Goal: Information Seeking & Learning: Learn about a topic

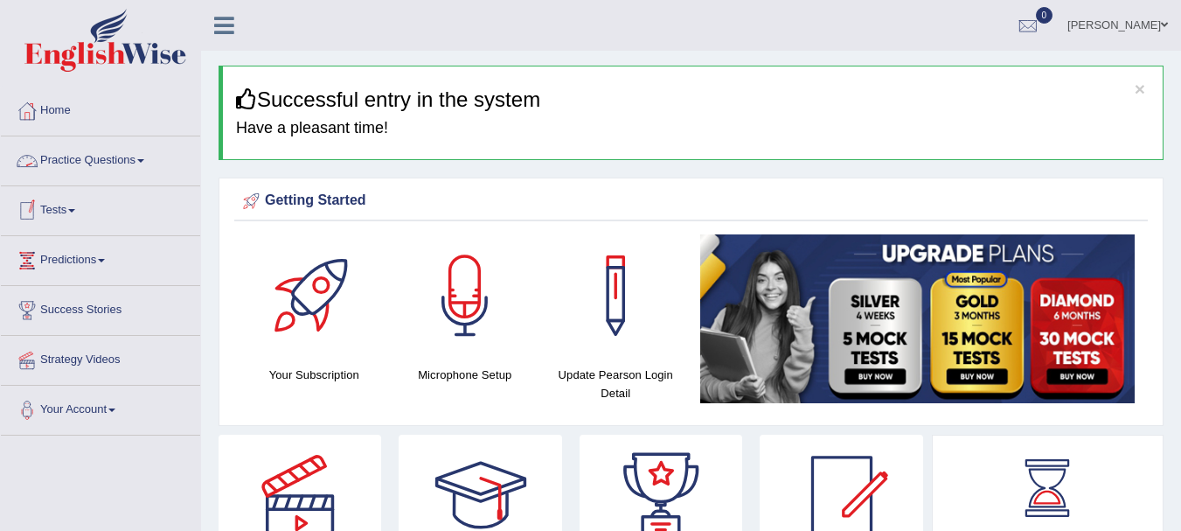
click at [150, 157] on link "Practice Questions" at bounding box center [100, 158] width 199 height 44
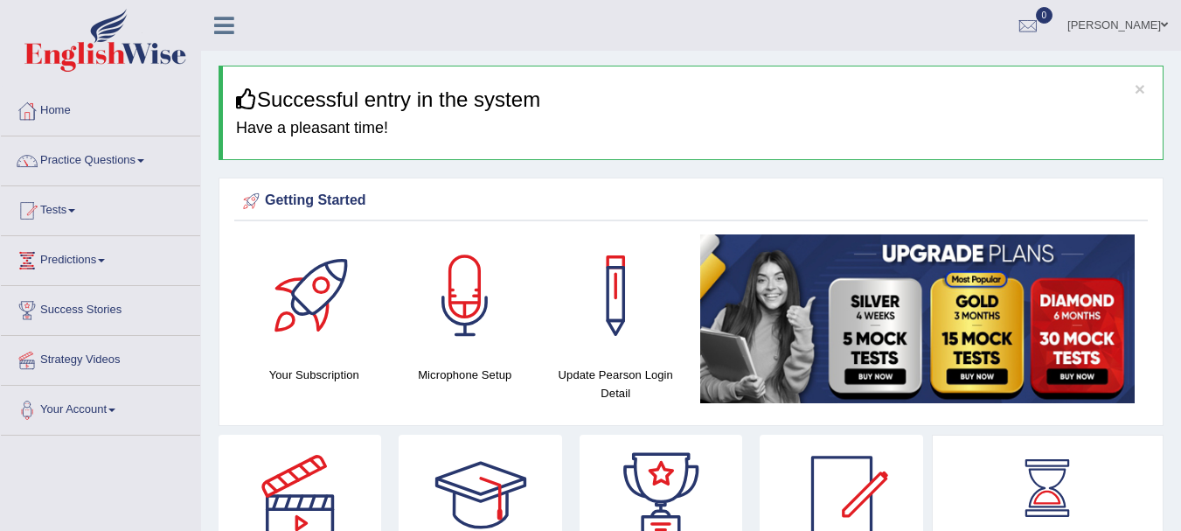
click at [166, 157] on link "Practice Questions" at bounding box center [100, 158] width 199 height 44
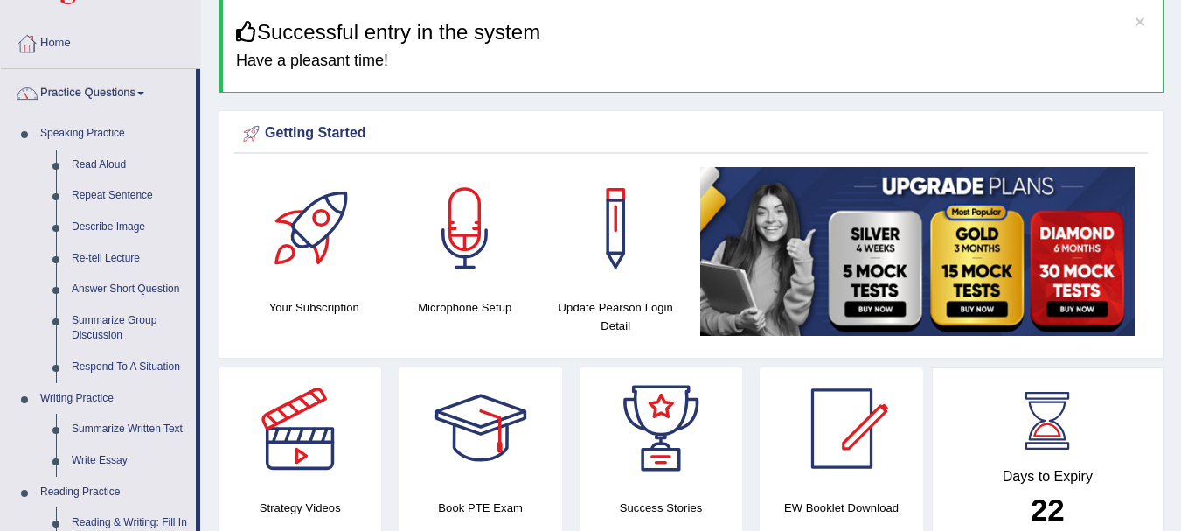
scroll to position [70, 0]
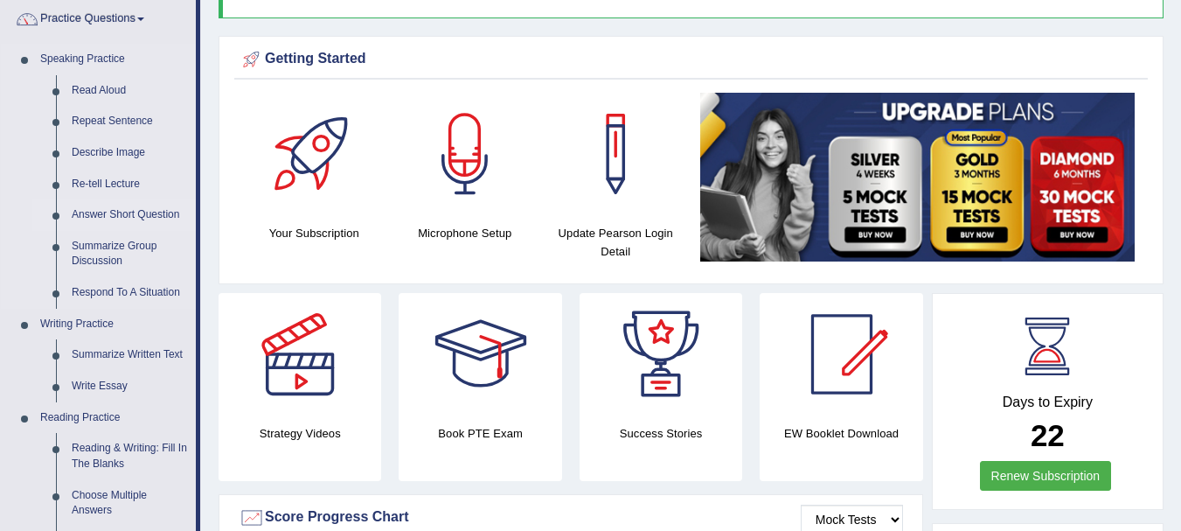
scroll to position [140, 0]
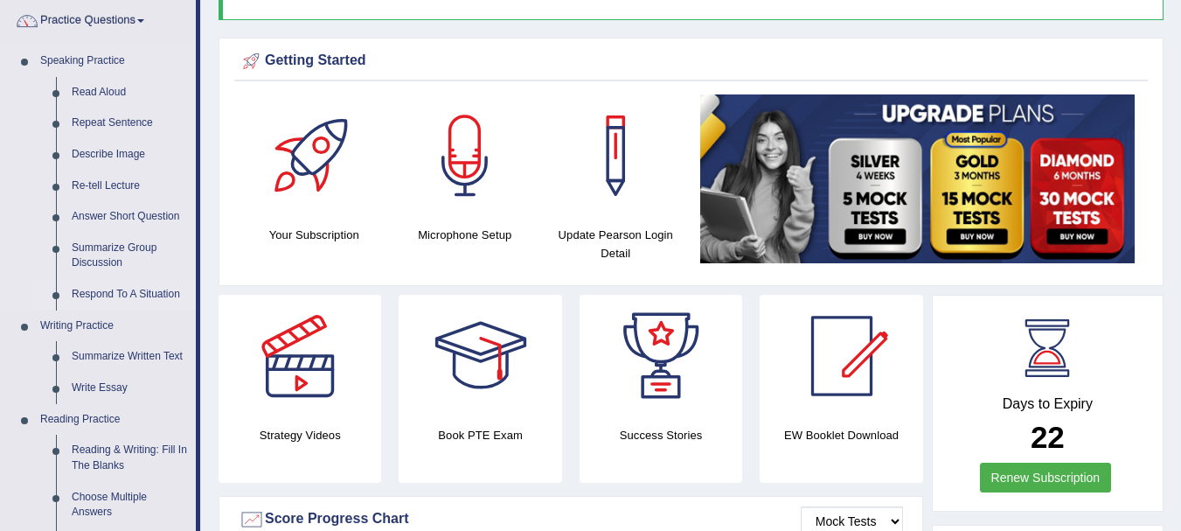
drag, startPoint x: 204, startPoint y: 139, endPoint x: 140, endPoint y: 285, distance: 159.4
click at [140, 285] on link "Respond To A Situation" at bounding box center [130, 294] width 132 height 31
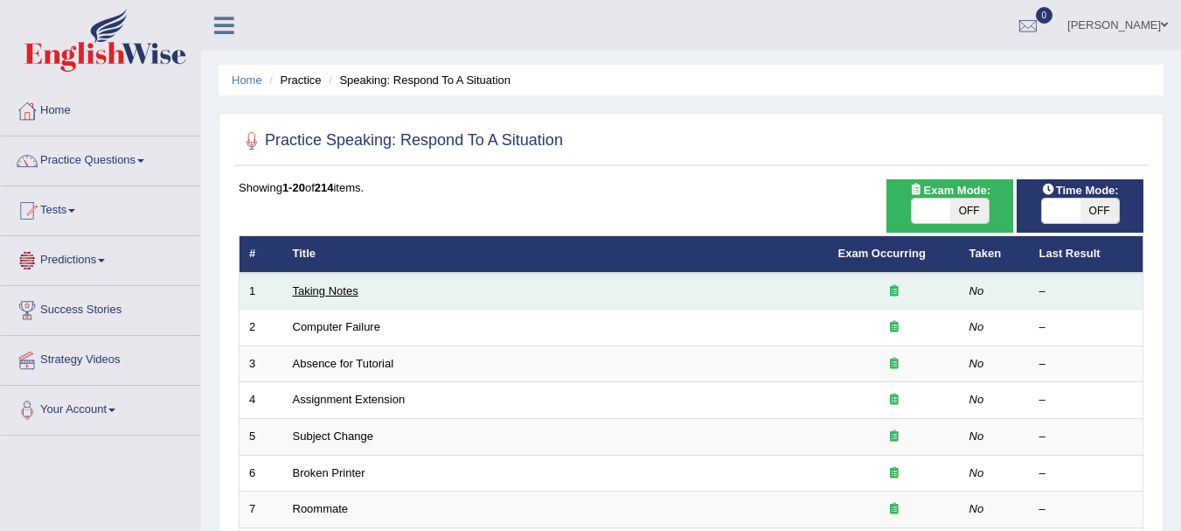
click at [312, 296] on link "Taking Notes" at bounding box center [326, 290] width 66 height 13
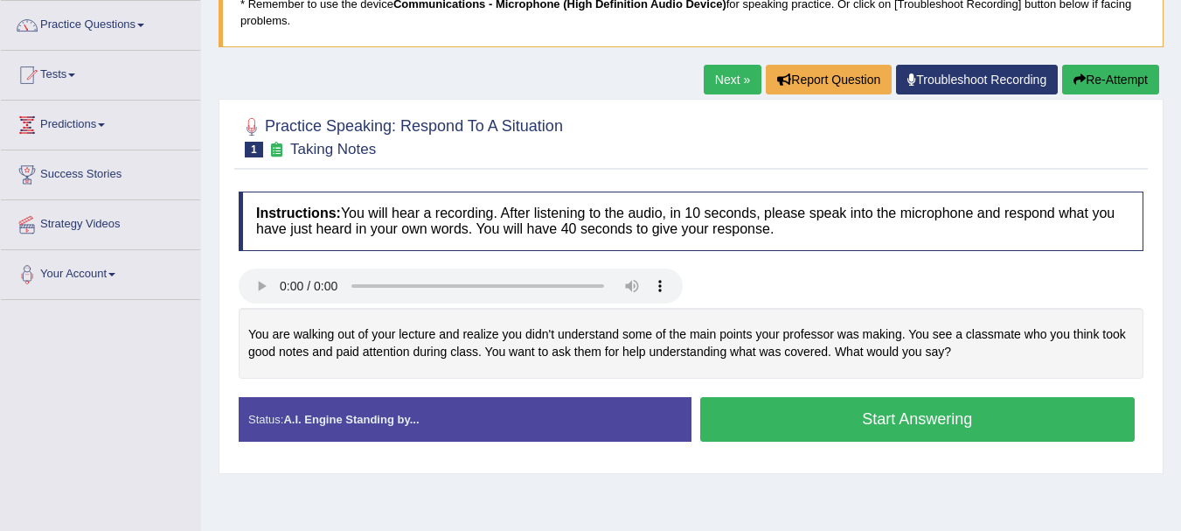
scroll to position [140, 0]
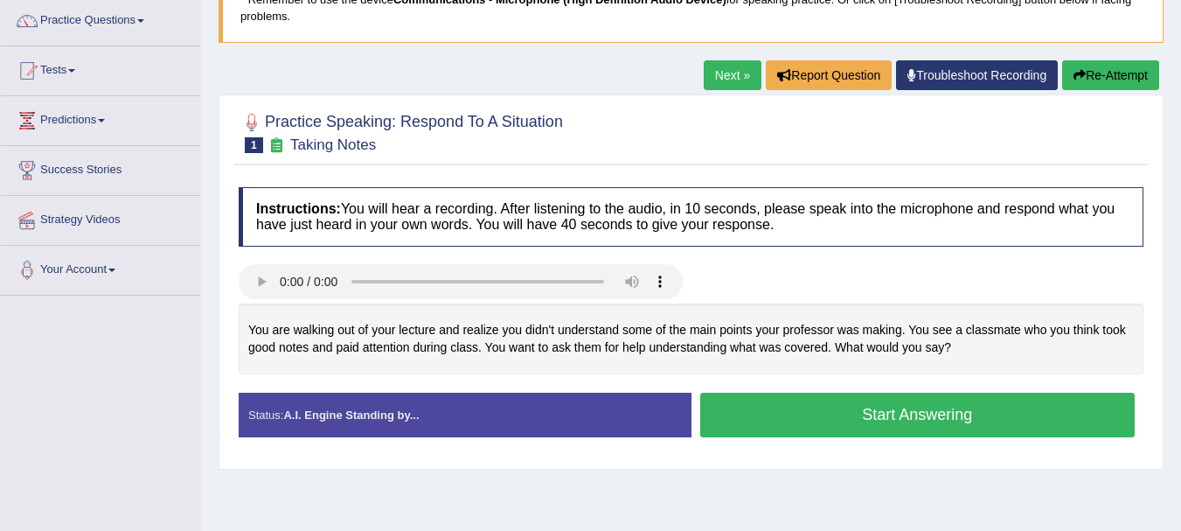
click at [888, 423] on button "Start Answering" at bounding box center [917, 415] width 435 height 45
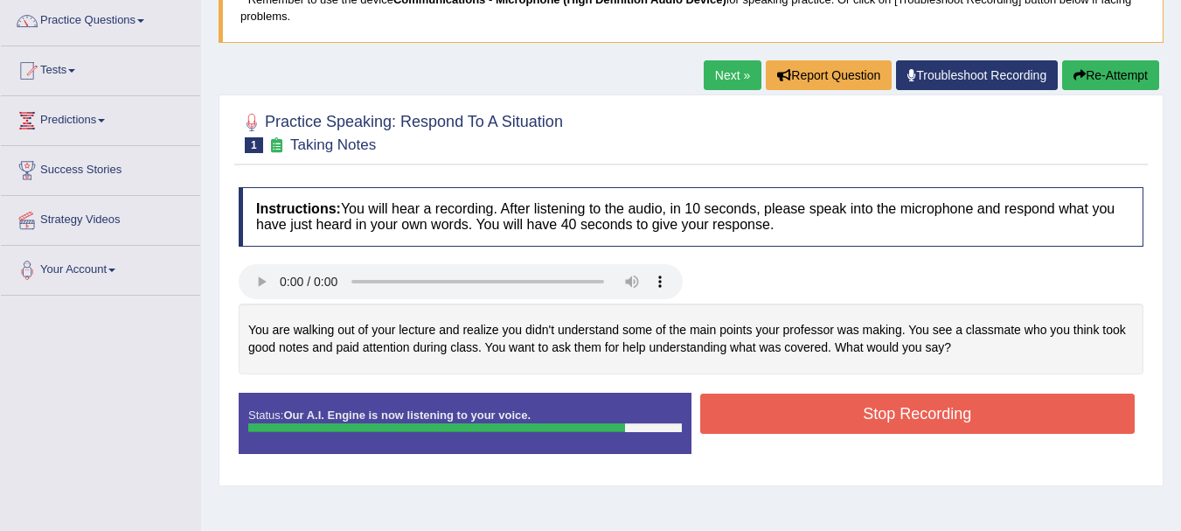
click at [888, 423] on button "Stop Recording" at bounding box center [917, 414] width 435 height 40
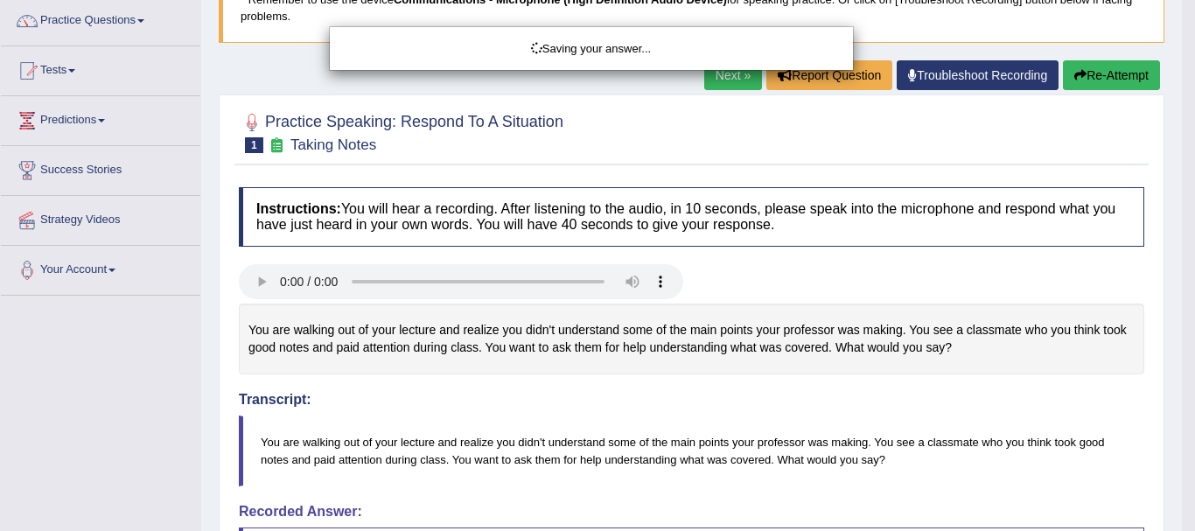
click at [890, 407] on div "Saving your answer..." at bounding box center [597, 265] width 1195 height 531
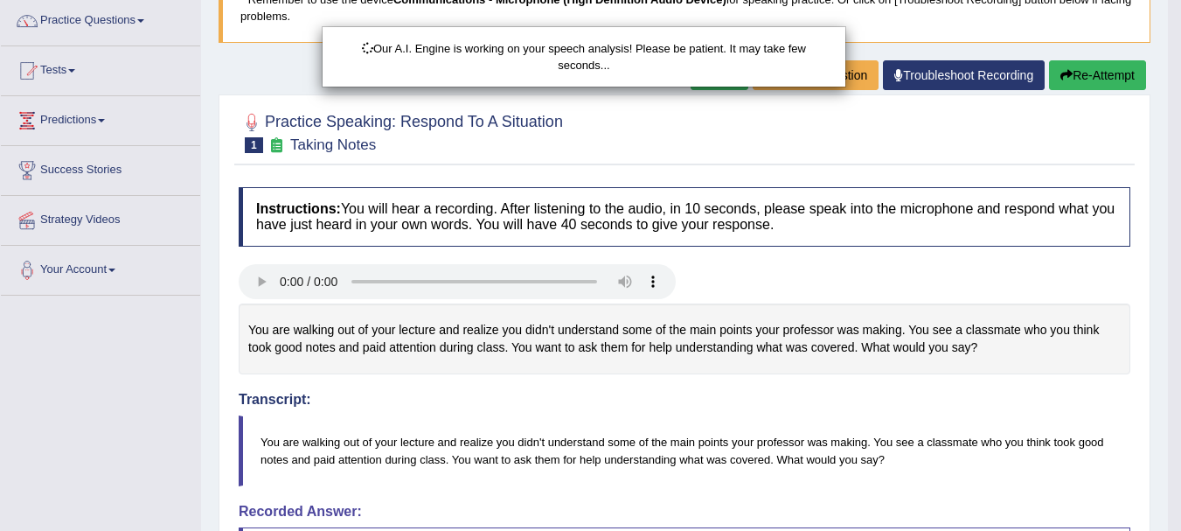
click at [874, 387] on div "Our A.I. Engine is working on your speech analysis! Please be patient. It may t…" at bounding box center [590, 265] width 1181 height 531
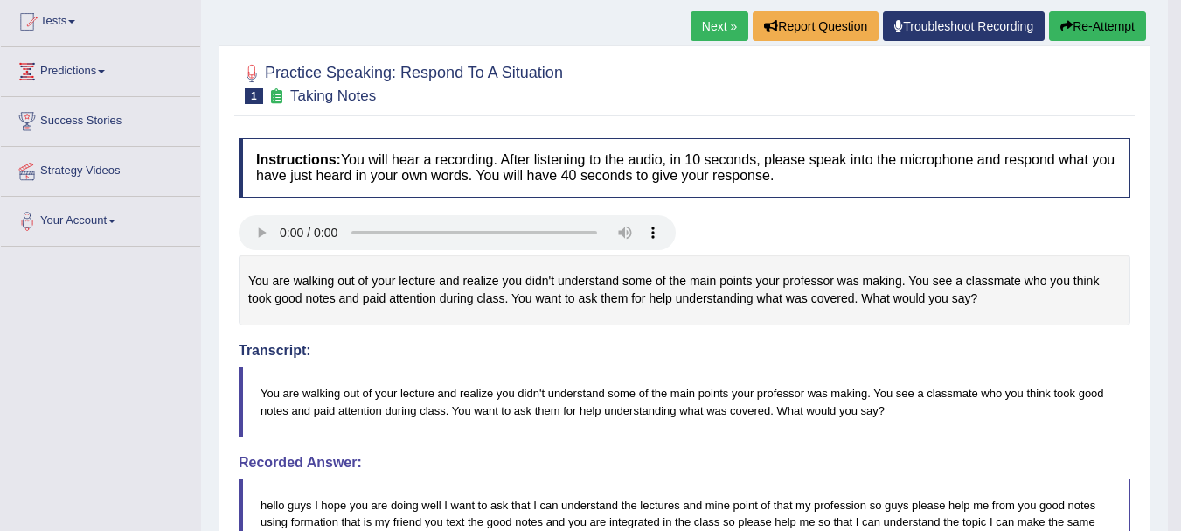
scroll to position [186, 0]
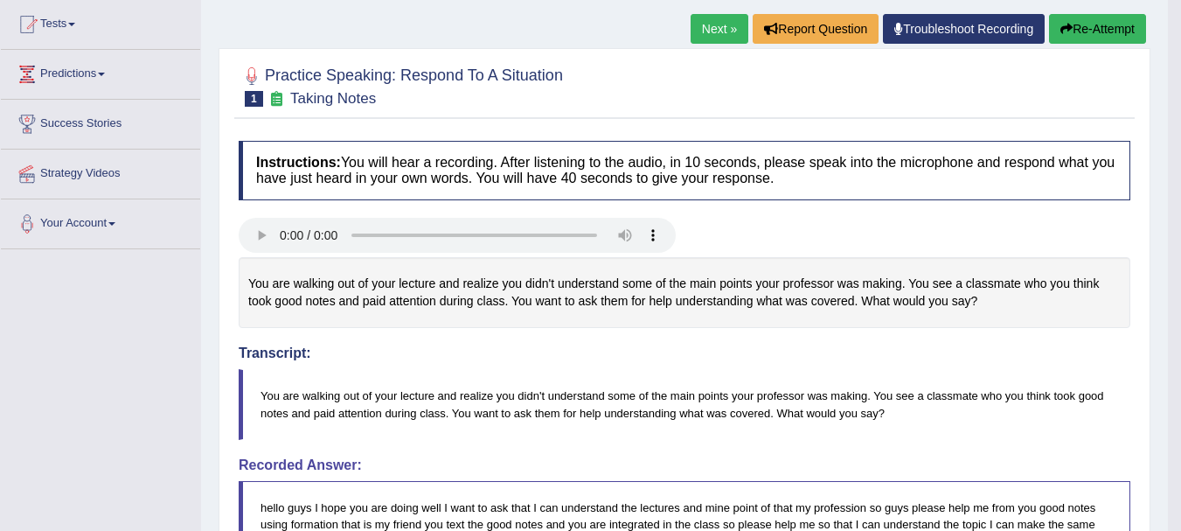
click at [723, 30] on link "Next »" at bounding box center [720, 29] width 58 height 30
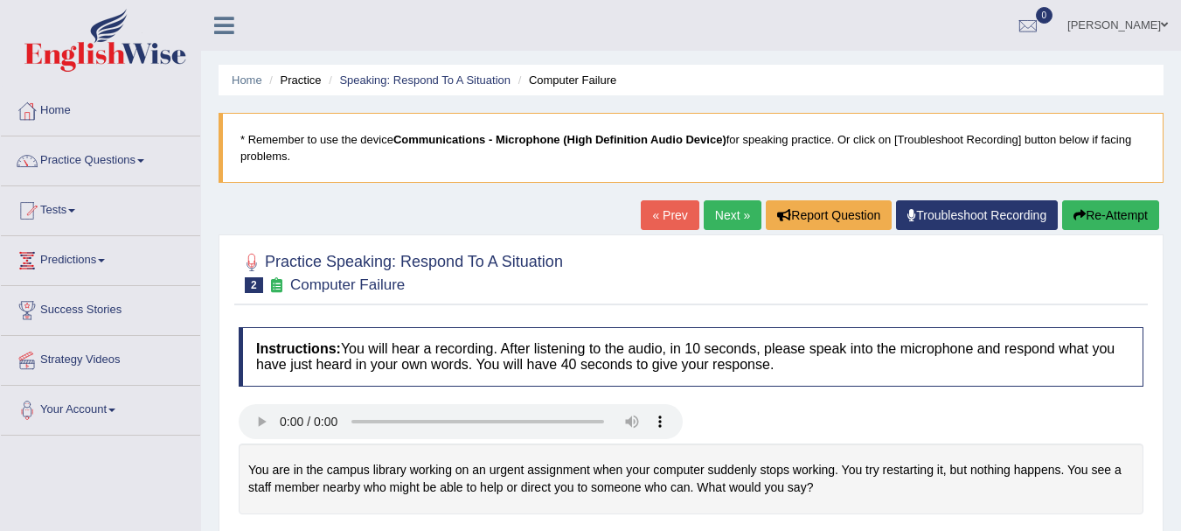
click at [709, 14] on ul "Anisha Khatun Toggle navigation Username: anishakhatun_parramatta Access Type: …" at bounding box center [838, 25] width 686 height 50
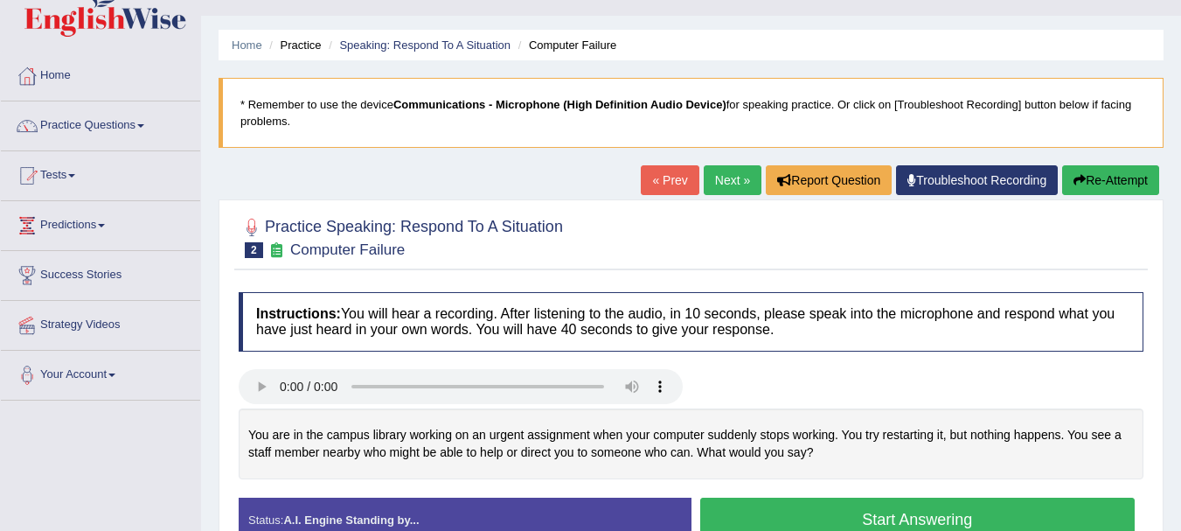
scroll to position [70, 0]
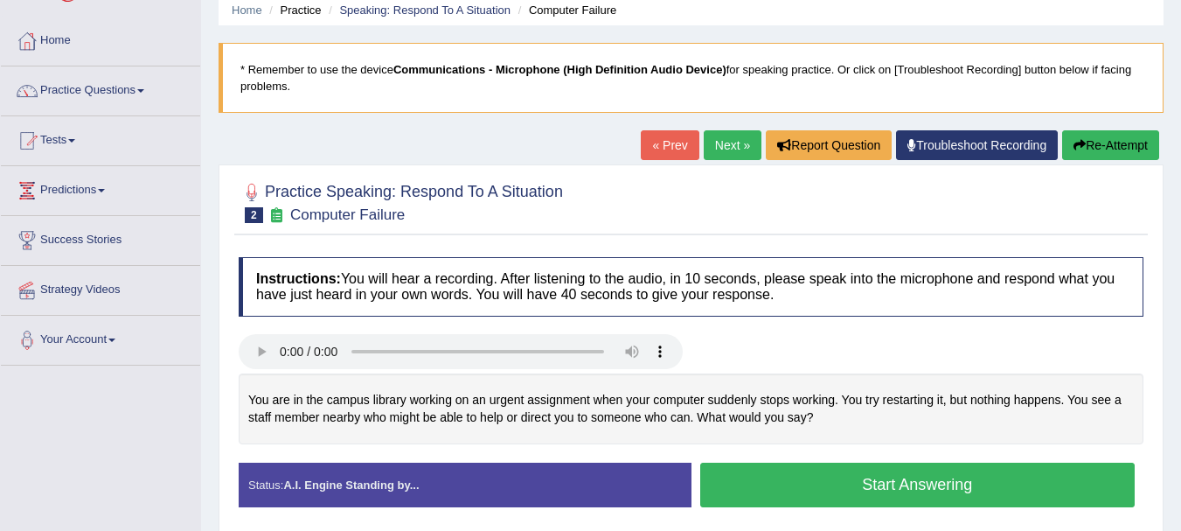
click at [855, 485] on button "Start Answering" at bounding box center [917, 485] width 435 height 45
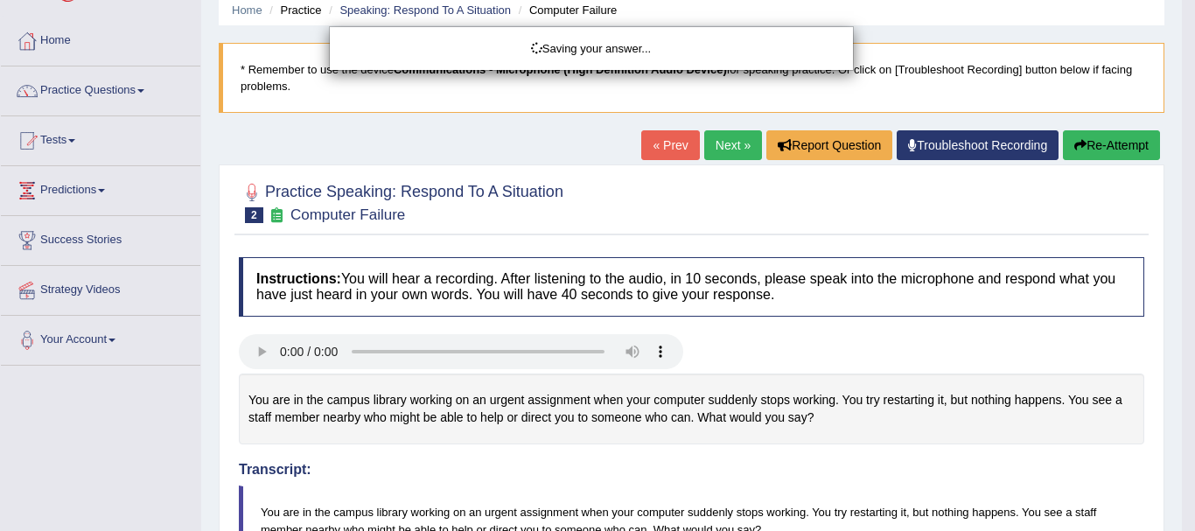
click at [1161, 411] on div "Saving your answer..." at bounding box center [597, 265] width 1195 height 531
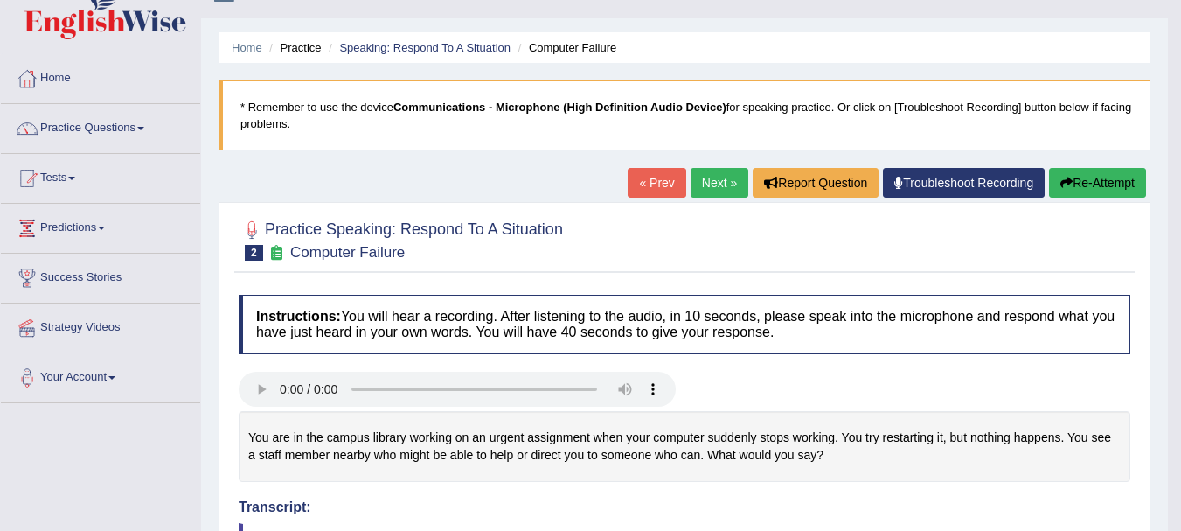
scroll to position [0, 0]
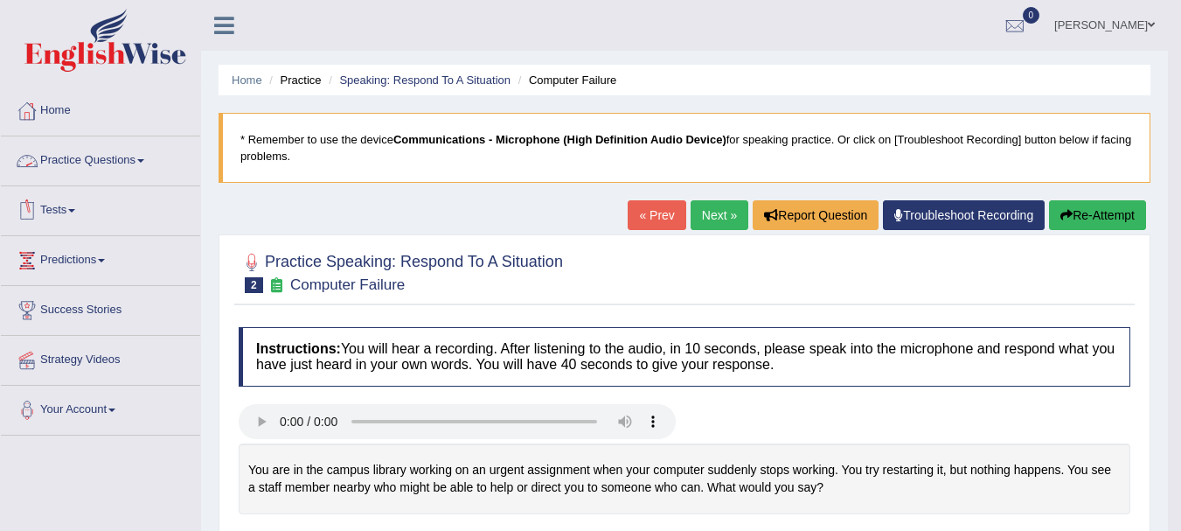
click at [137, 160] on link "Practice Questions" at bounding box center [100, 158] width 199 height 44
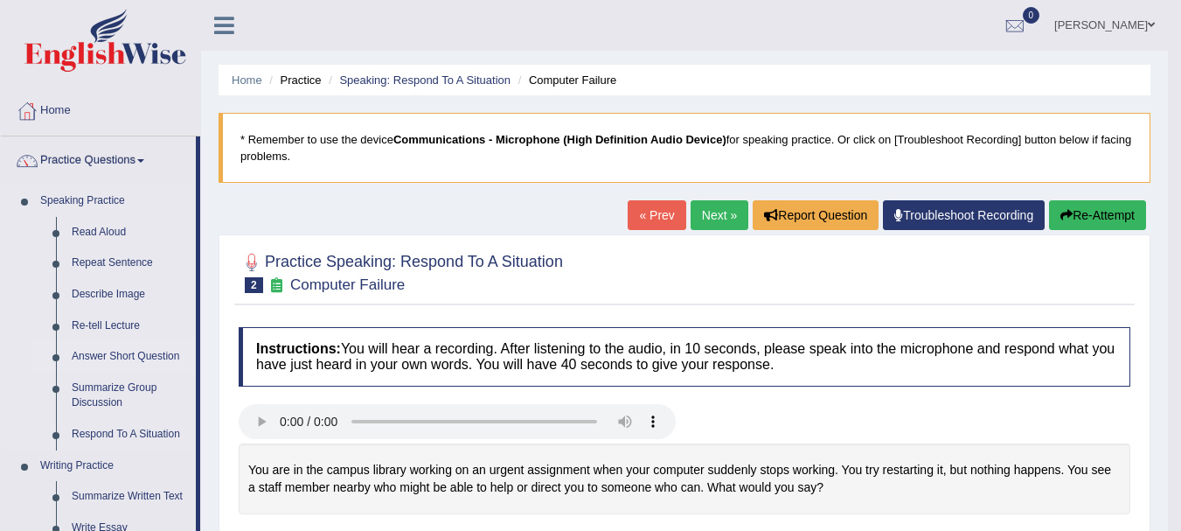
click at [125, 353] on link "Answer Short Question" at bounding box center [130, 356] width 132 height 31
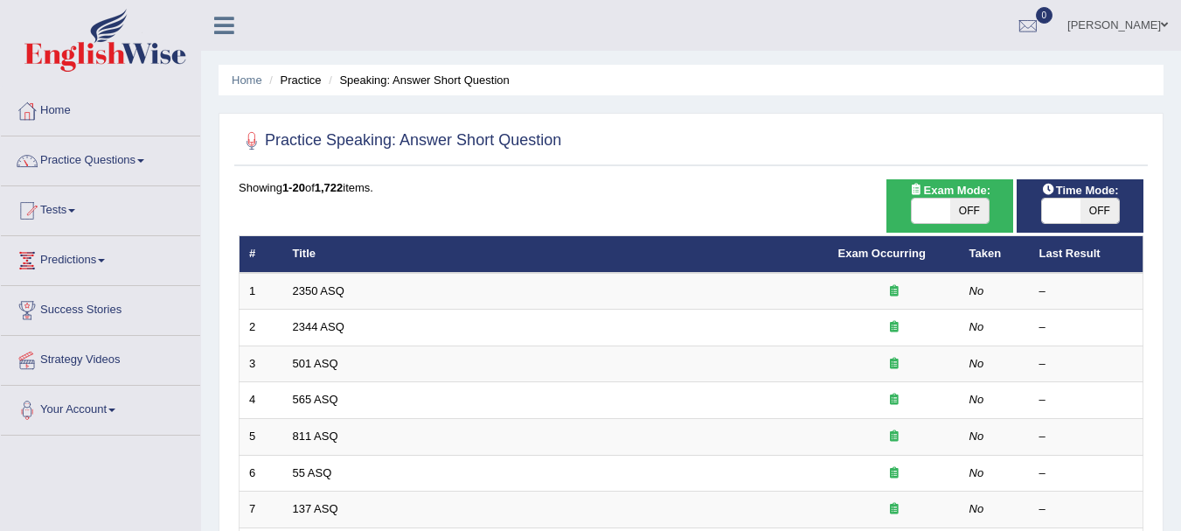
click at [325, 290] on link "2350 ASQ" at bounding box center [319, 290] width 52 height 13
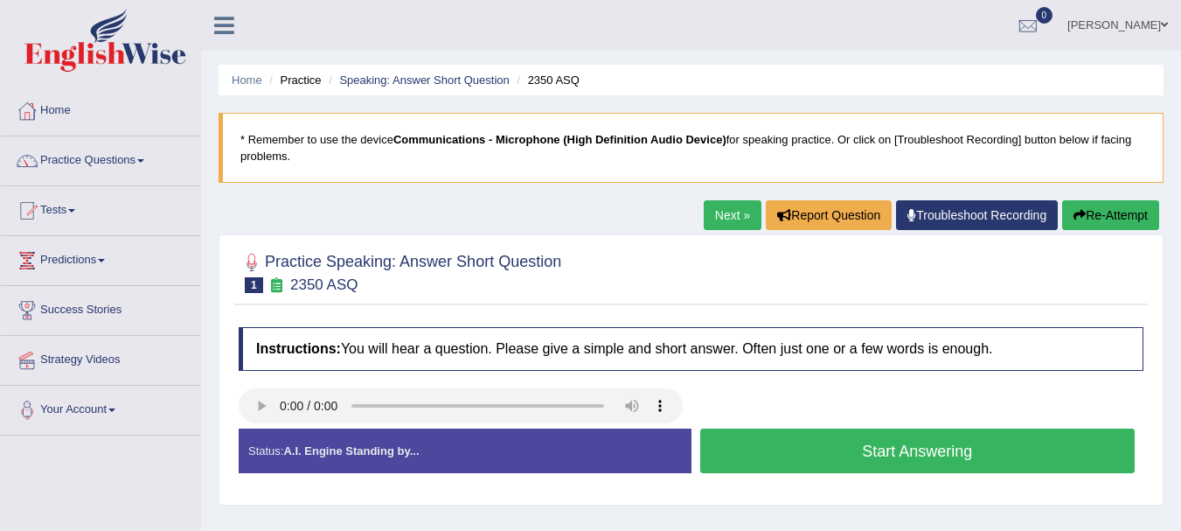
click at [891, 460] on button "Start Answering" at bounding box center [917, 450] width 435 height 45
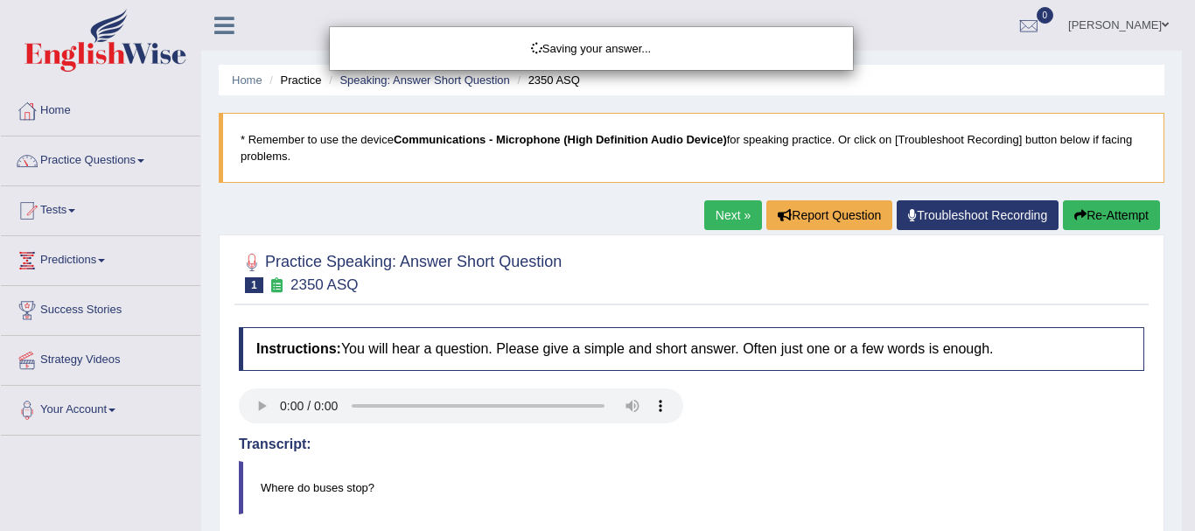
click at [891, 460] on div "Saving your answer..." at bounding box center [597, 265] width 1195 height 531
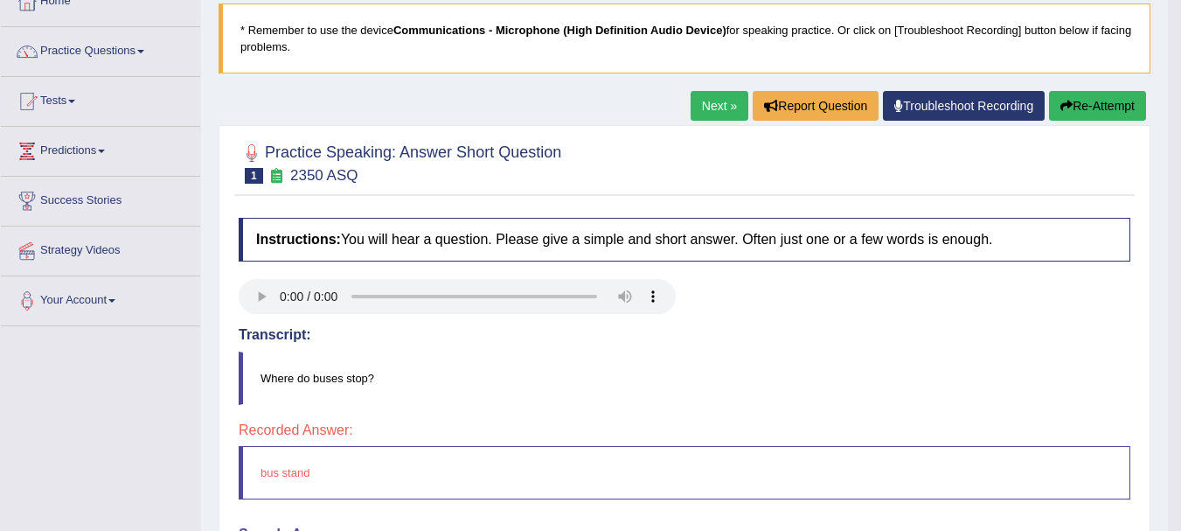
scroll to position [108, 0]
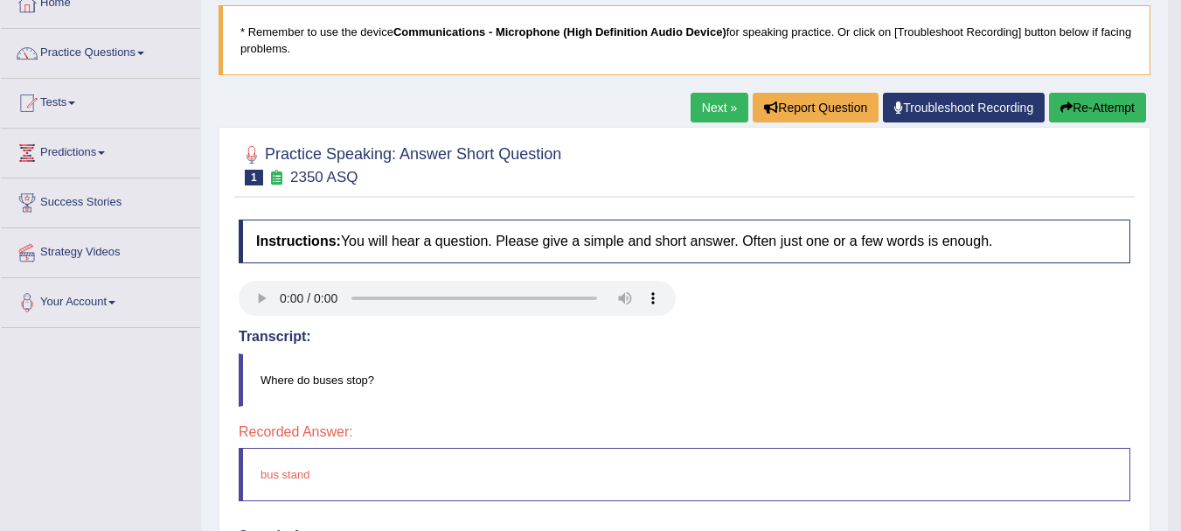
click at [713, 100] on link "Next »" at bounding box center [720, 108] width 58 height 30
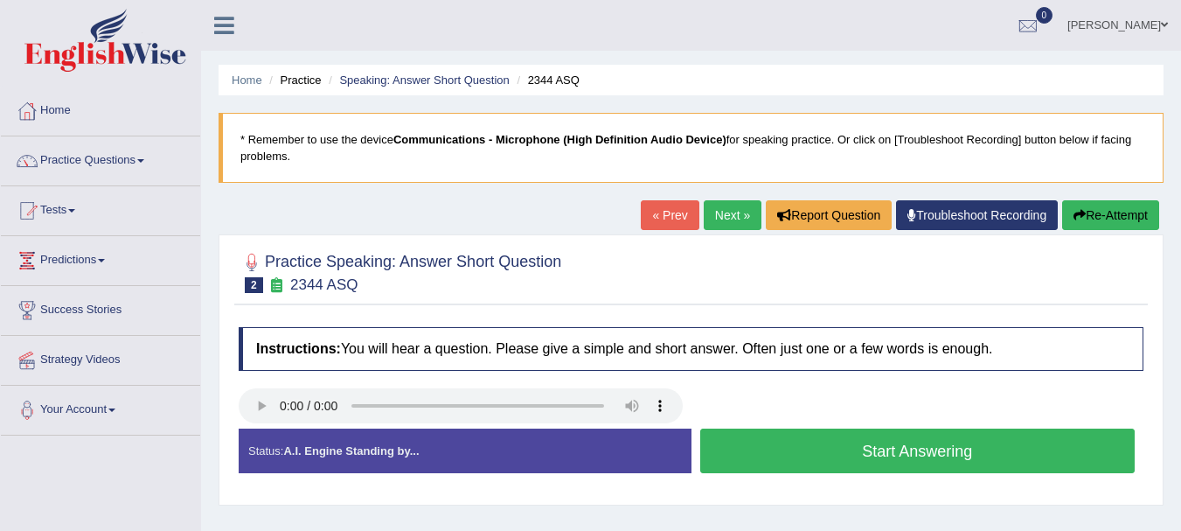
click at [560, 304] on div "Practice Speaking: Answer Short Question 2 2344 ASQ" at bounding box center [691, 274] width 914 height 61
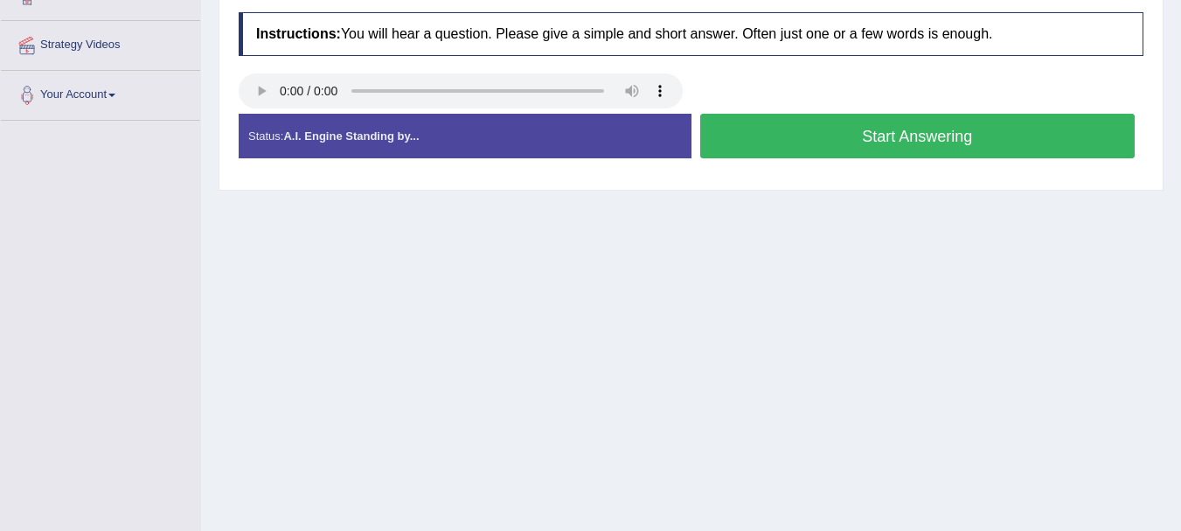
scroll to position [210, 0]
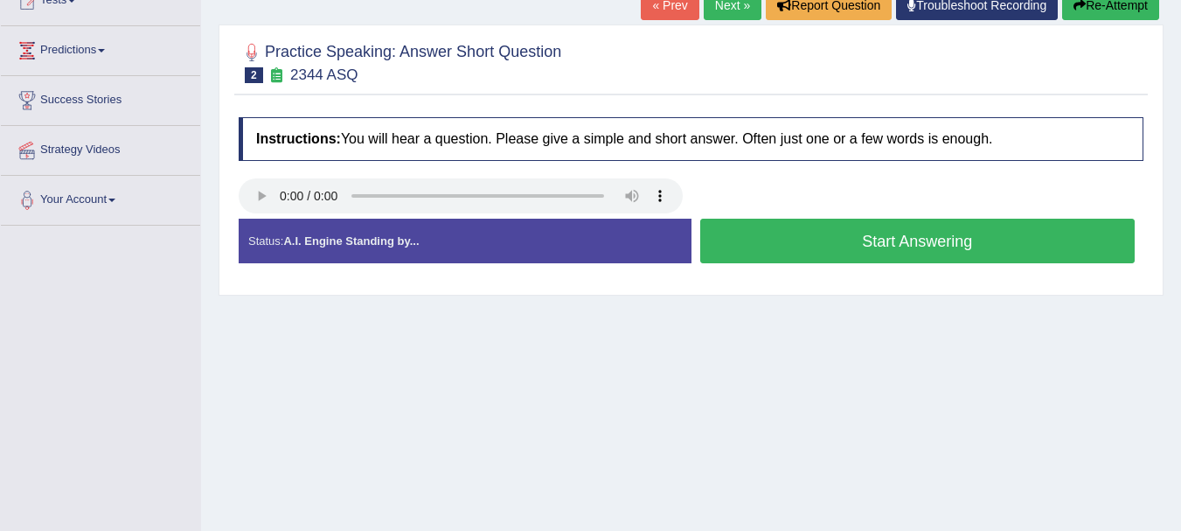
click at [855, 242] on button "Start Answering" at bounding box center [917, 241] width 435 height 45
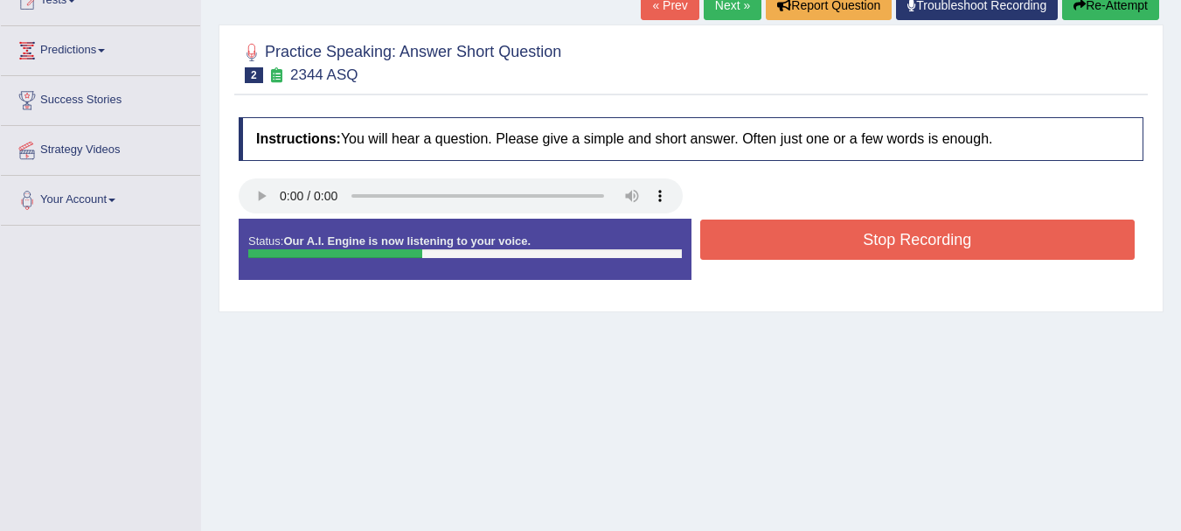
click at [855, 242] on button "Stop Recording" at bounding box center [917, 239] width 435 height 40
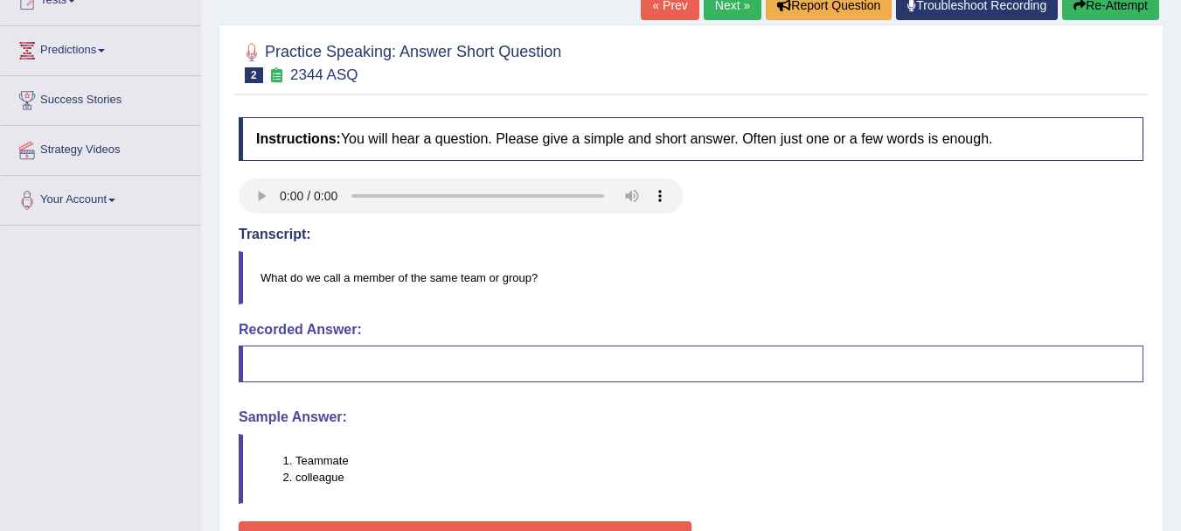
click at [855, 242] on div "Transcript: What do we call a member of the same team or group?" at bounding box center [691, 265] width 905 height 78
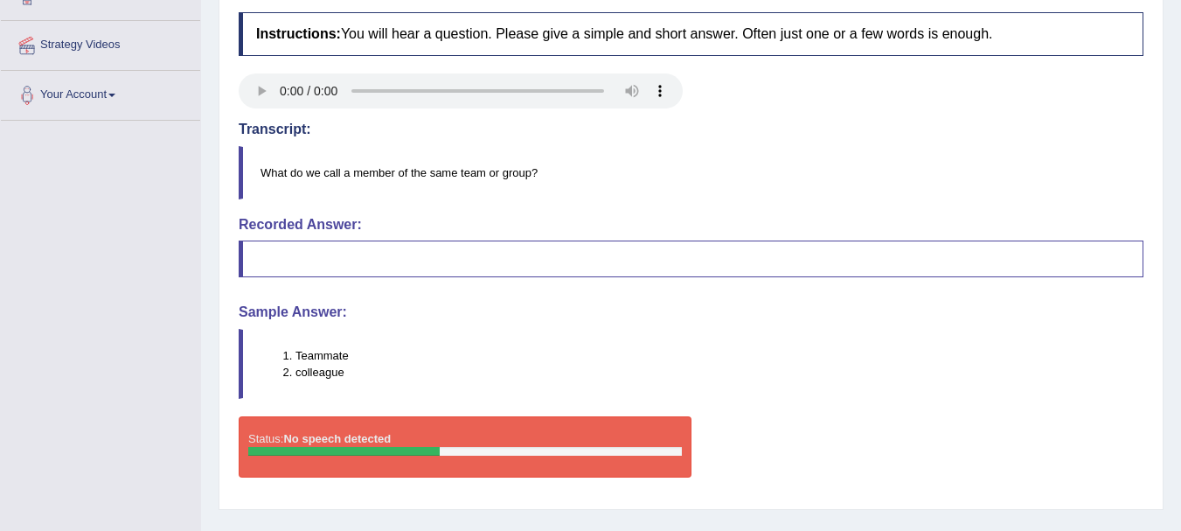
scroll to position [0, 0]
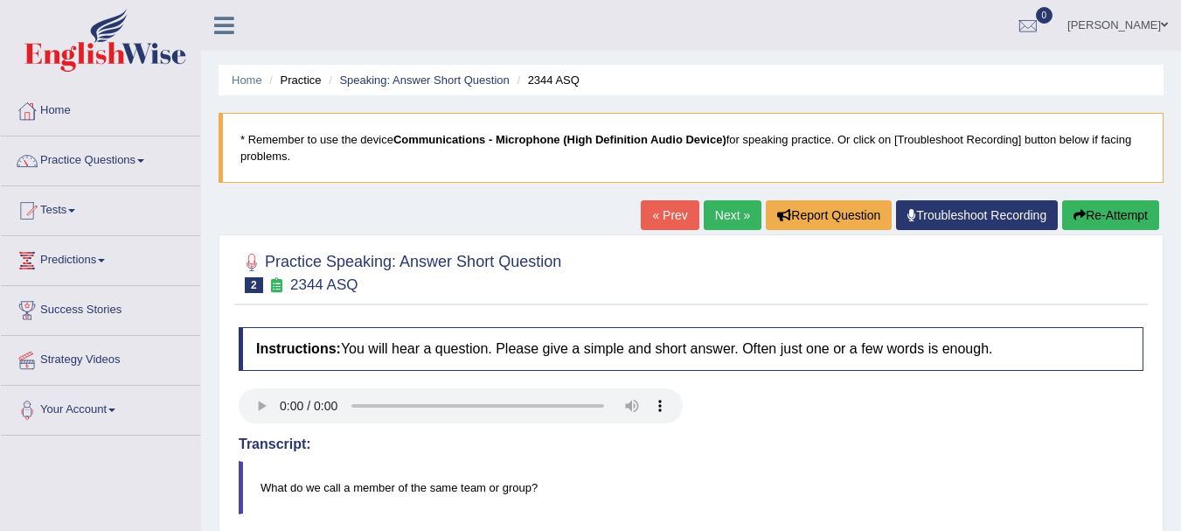
click at [1125, 202] on button "Re-Attempt" at bounding box center [1110, 215] width 97 height 30
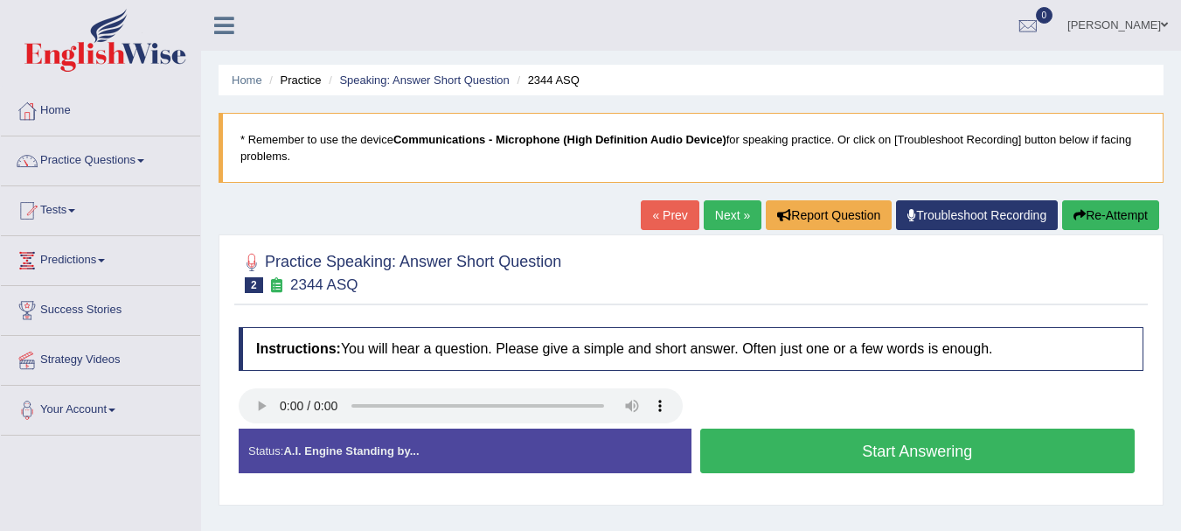
click at [850, 456] on button "Start Answering" at bounding box center [917, 450] width 435 height 45
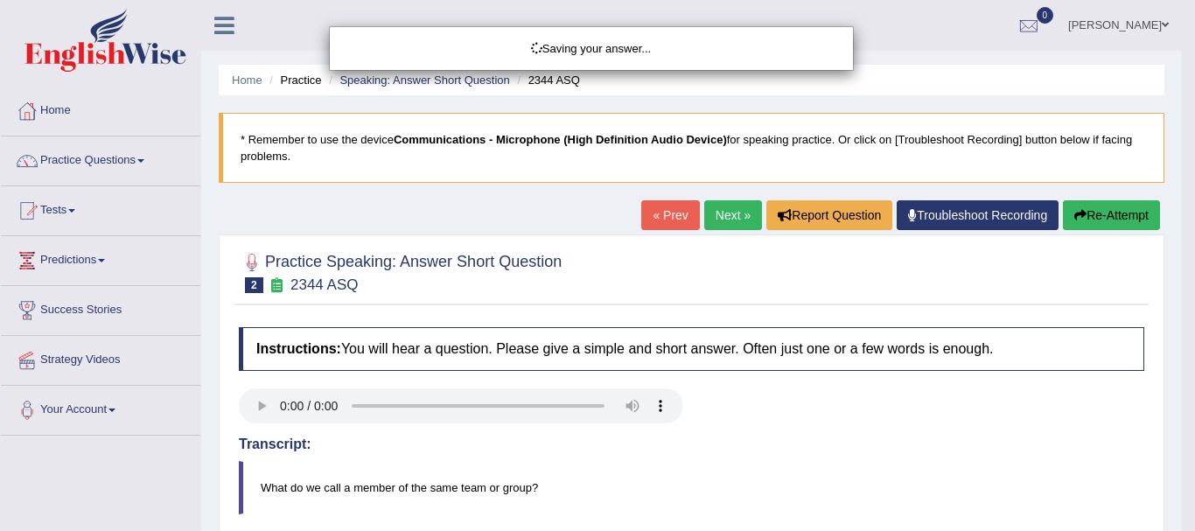
click at [860, 456] on div "Saving your answer..." at bounding box center [597, 265] width 1195 height 531
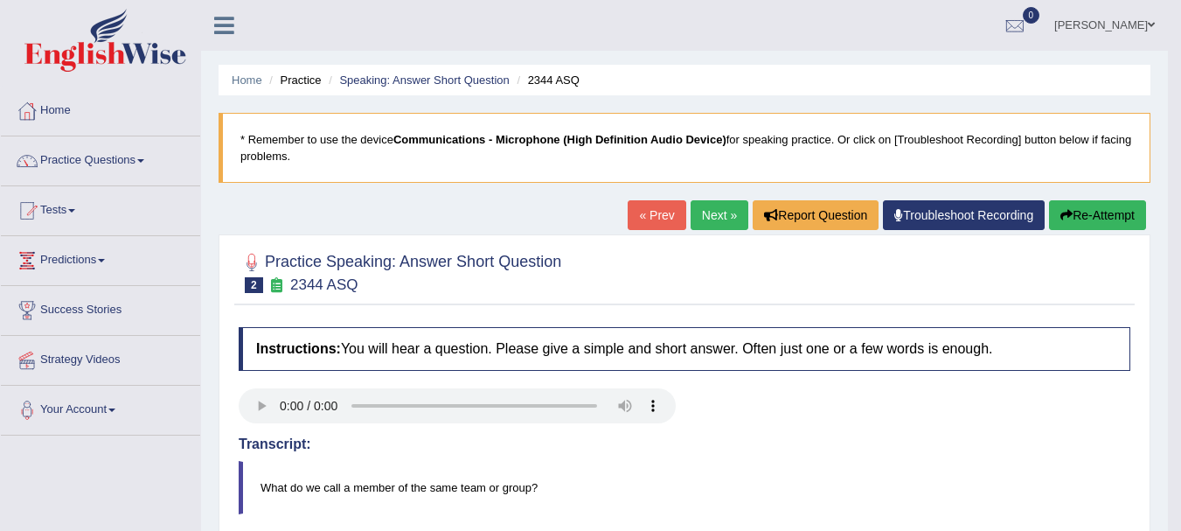
click at [1104, 212] on button "Re-Attempt" at bounding box center [1097, 215] width 97 height 30
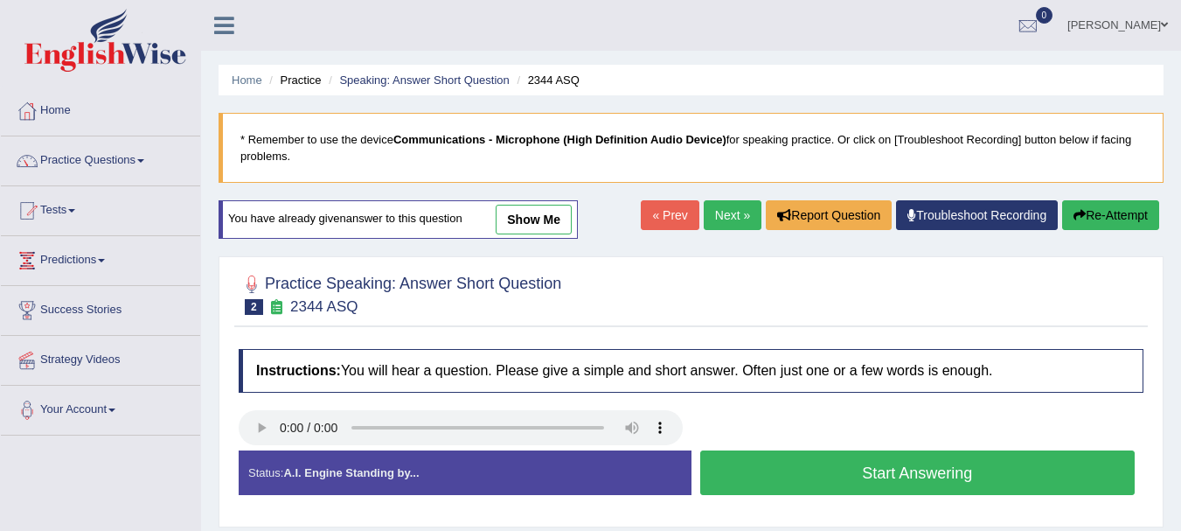
click at [823, 472] on button "Start Answering" at bounding box center [917, 472] width 435 height 45
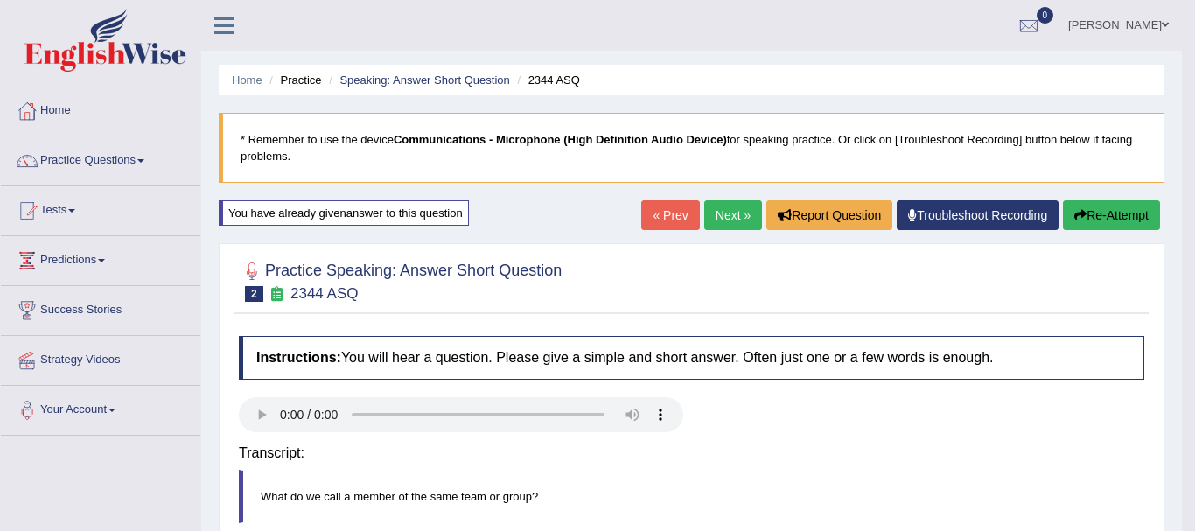
click at [0, 0] on div "Saving your answer..." at bounding box center [0, 0] width 0 height 0
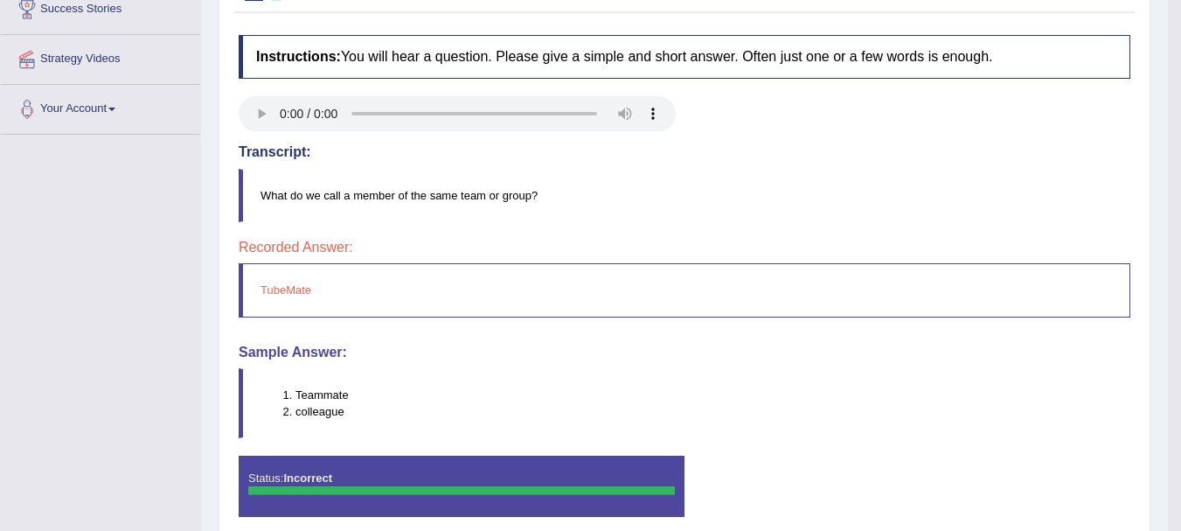
scroll to position [315, 0]
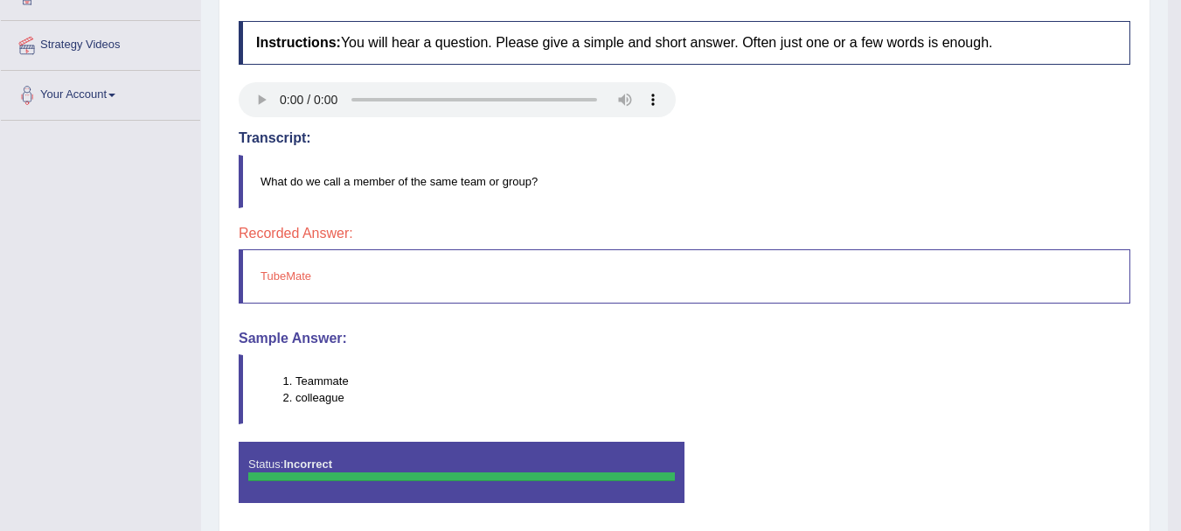
click at [331, 377] on li "Teammate" at bounding box center [713, 381] width 834 height 17
click at [727, 204] on blockquote "What do we call a member of the same team or group?" at bounding box center [685, 181] width 892 height 53
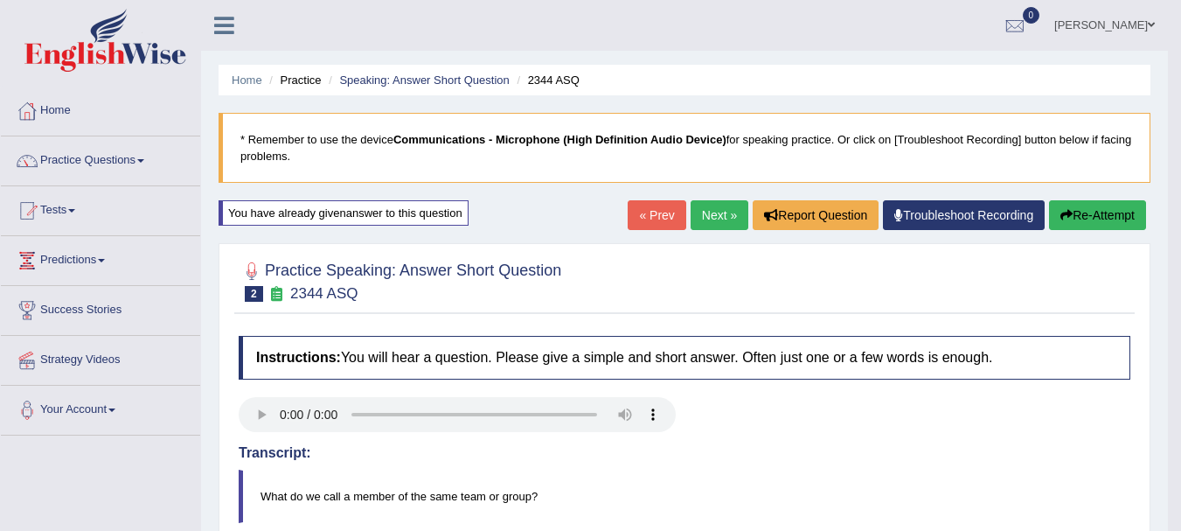
click at [1076, 233] on div "« Prev Next » Report Question Troubleshoot Recording Re-Attempt" at bounding box center [889, 217] width 523 height 34
click at [1083, 225] on button "Re-Attempt" at bounding box center [1097, 215] width 97 height 30
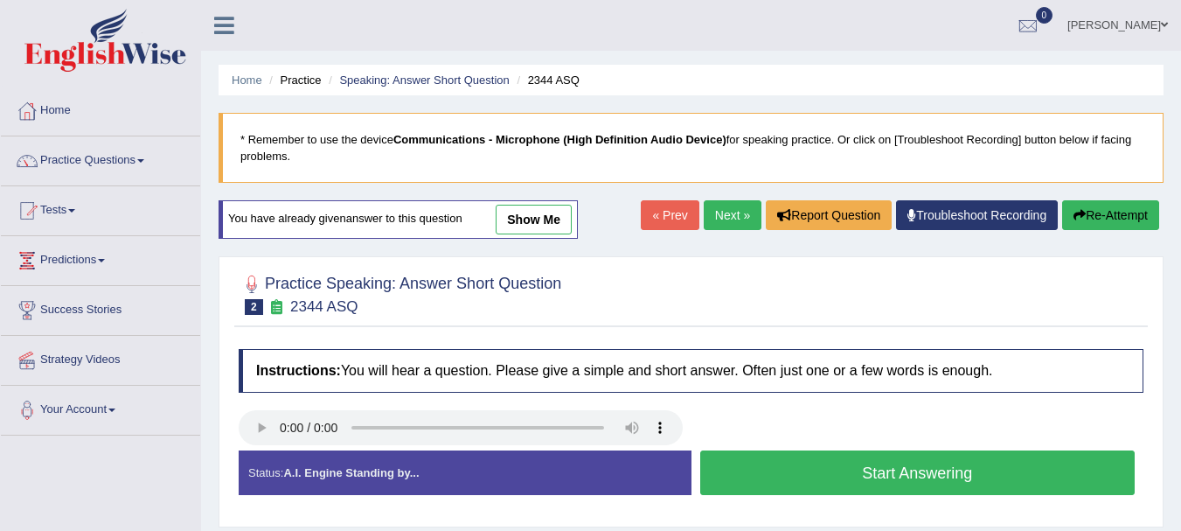
click at [806, 485] on button "Start Answering" at bounding box center [917, 472] width 435 height 45
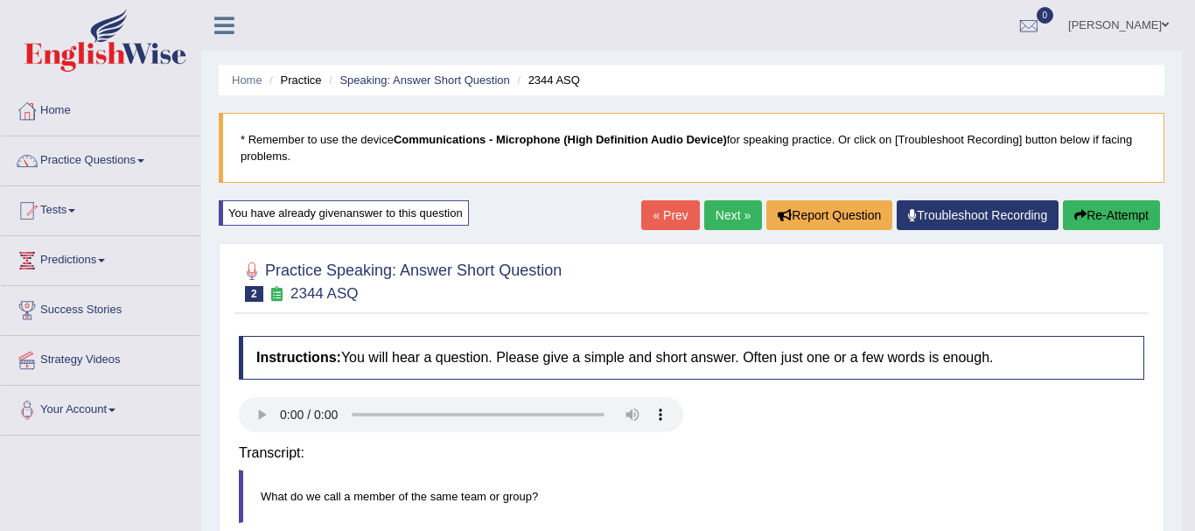
click at [0, 0] on div "Saving your answer..." at bounding box center [0, 0] width 0 height 0
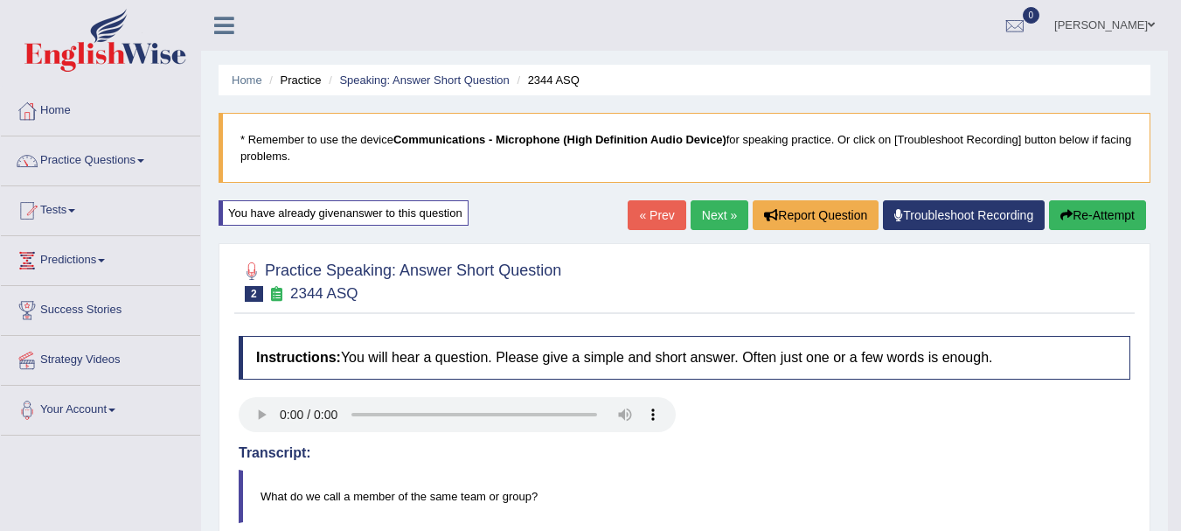
click at [1067, 221] on icon "button" at bounding box center [1067, 215] width 12 height 12
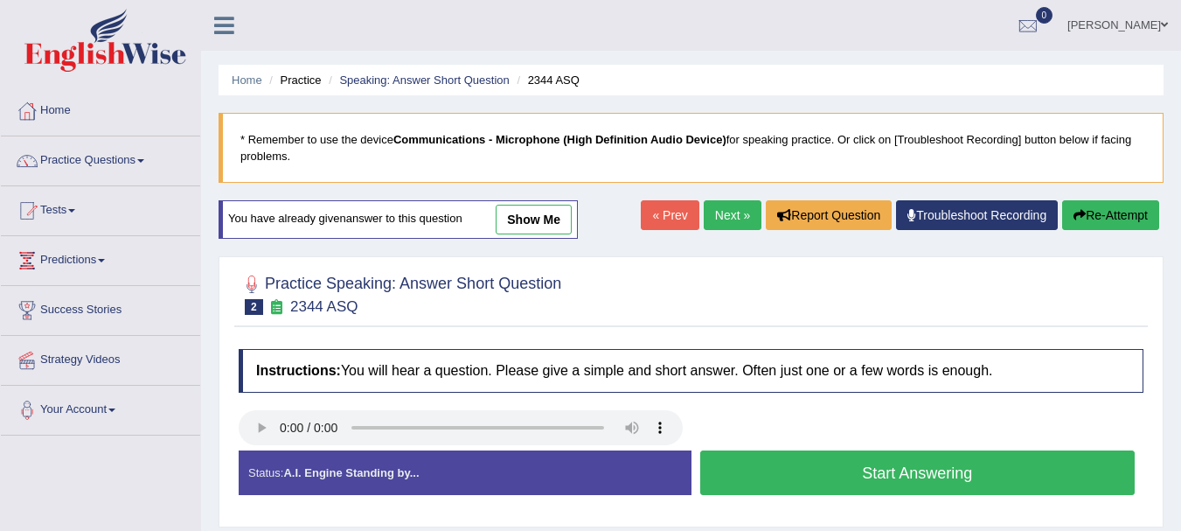
click at [852, 483] on button "Start Answering" at bounding box center [917, 472] width 435 height 45
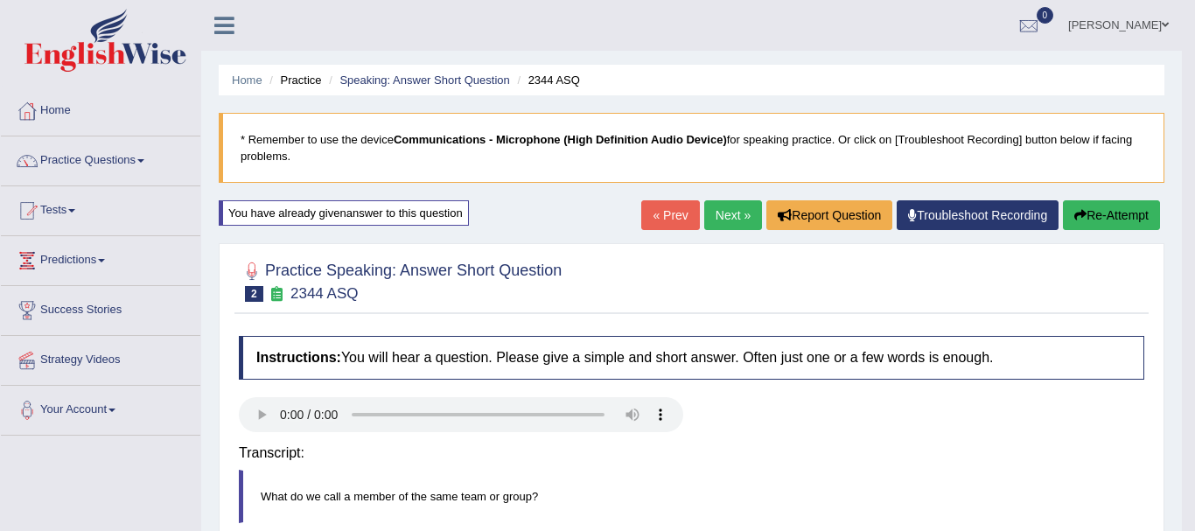
click at [0, 0] on div "Saving your answer..." at bounding box center [0, 0] width 0 height 0
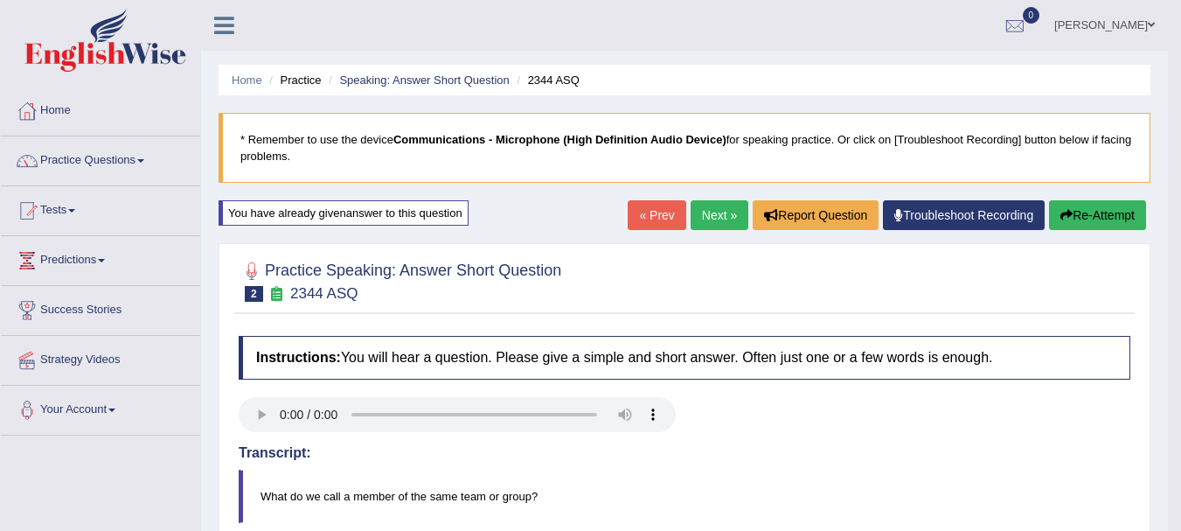
click at [1065, 217] on icon "button" at bounding box center [1067, 215] width 12 height 12
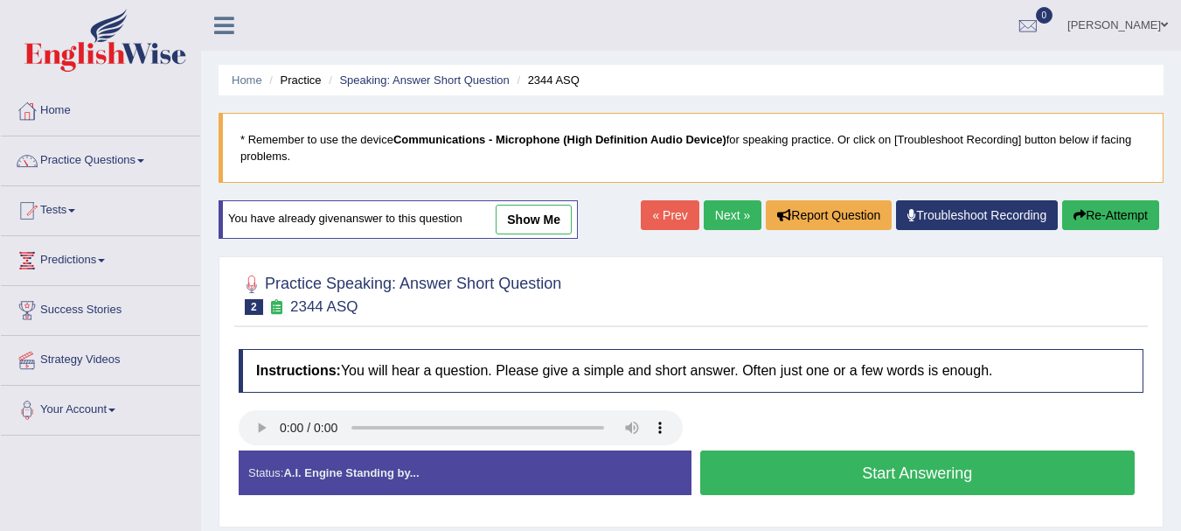
click at [831, 470] on button "Start Answering" at bounding box center [917, 472] width 435 height 45
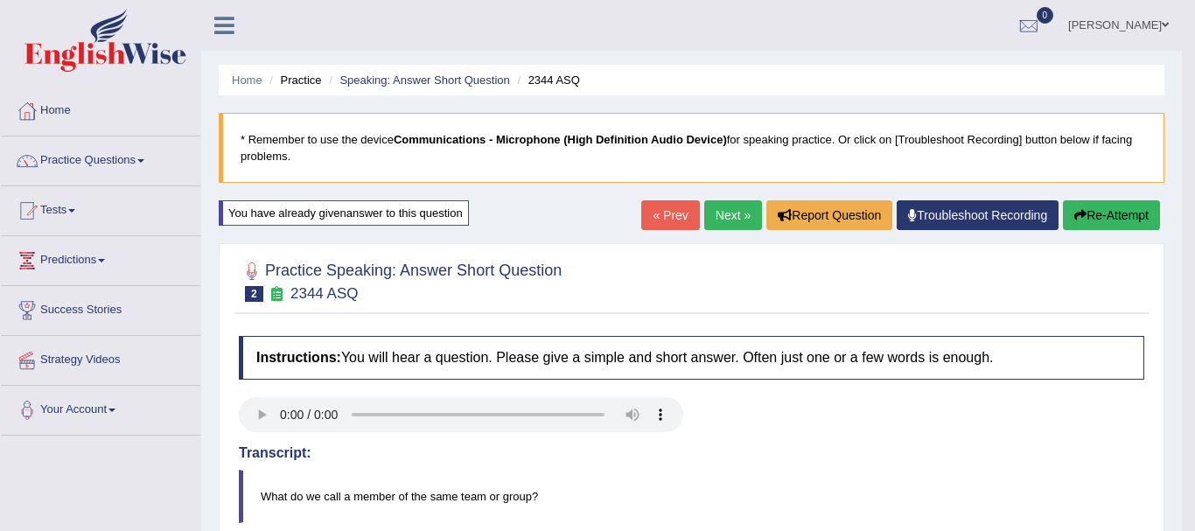
click at [0, 0] on div "Saving your answer..." at bounding box center [0, 0] width 0 height 0
click at [1181, 358] on body "Toggle navigation Home Practice Questions Speaking Practice Read Aloud Repeat S…" at bounding box center [597, 265] width 1195 height 531
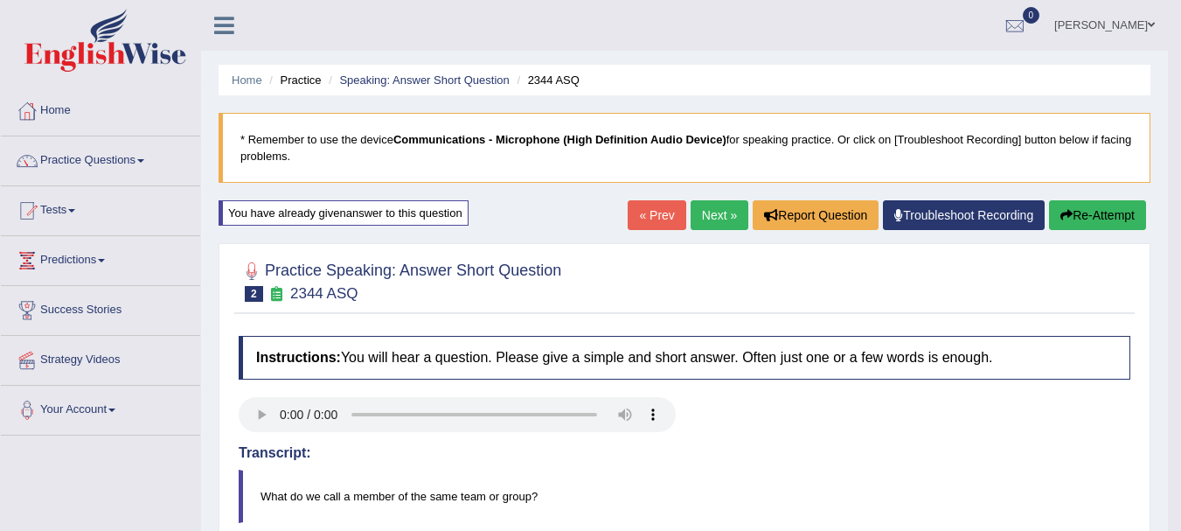
scroll to position [387, 0]
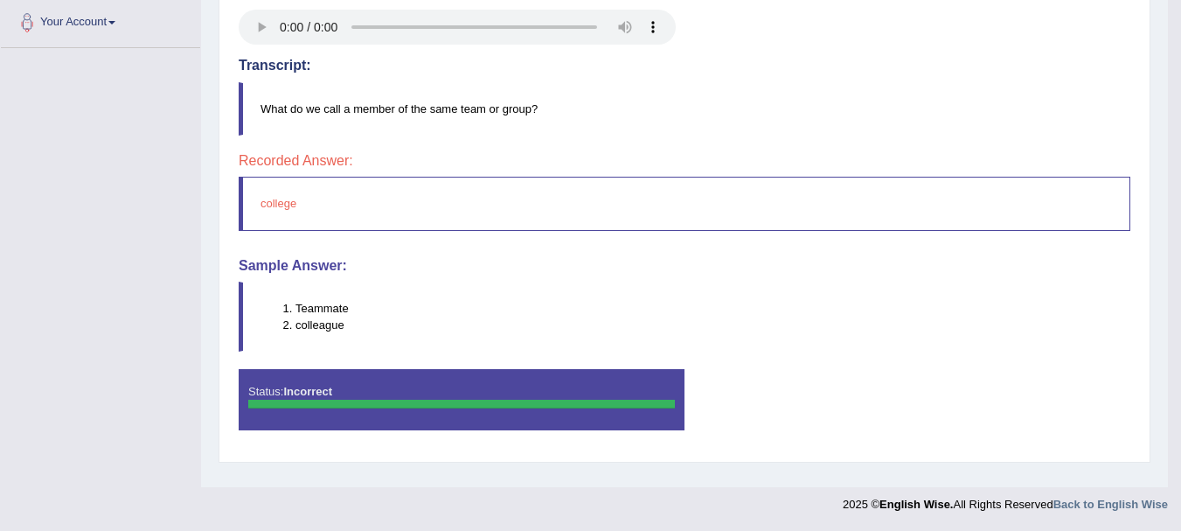
click at [332, 320] on li "colleague" at bounding box center [713, 325] width 834 height 17
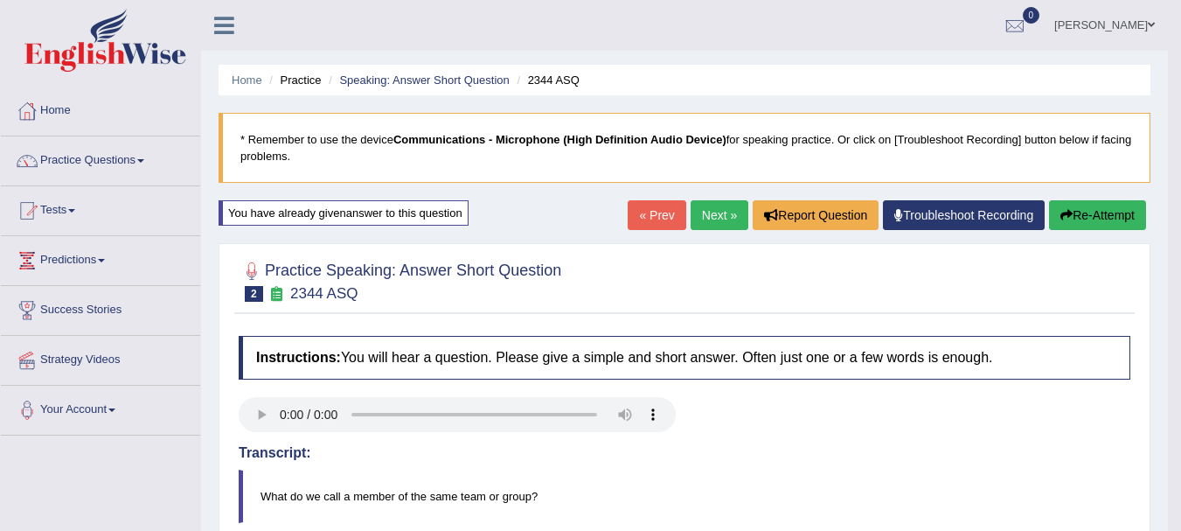
click at [1075, 217] on button "Re-Attempt" at bounding box center [1097, 215] width 97 height 30
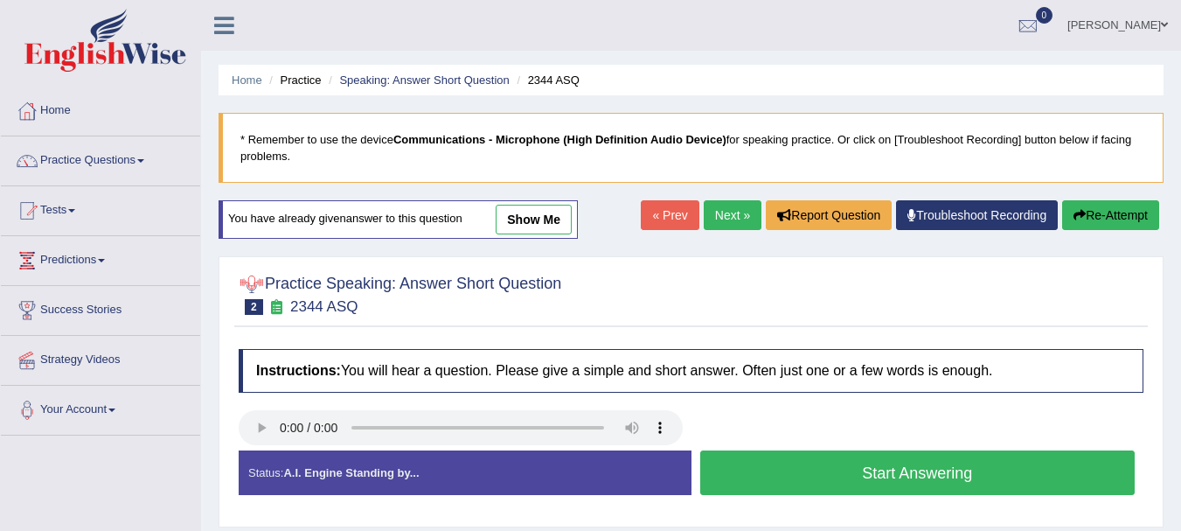
click at [828, 487] on button "Start Answering" at bounding box center [917, 472] width 435 height 45
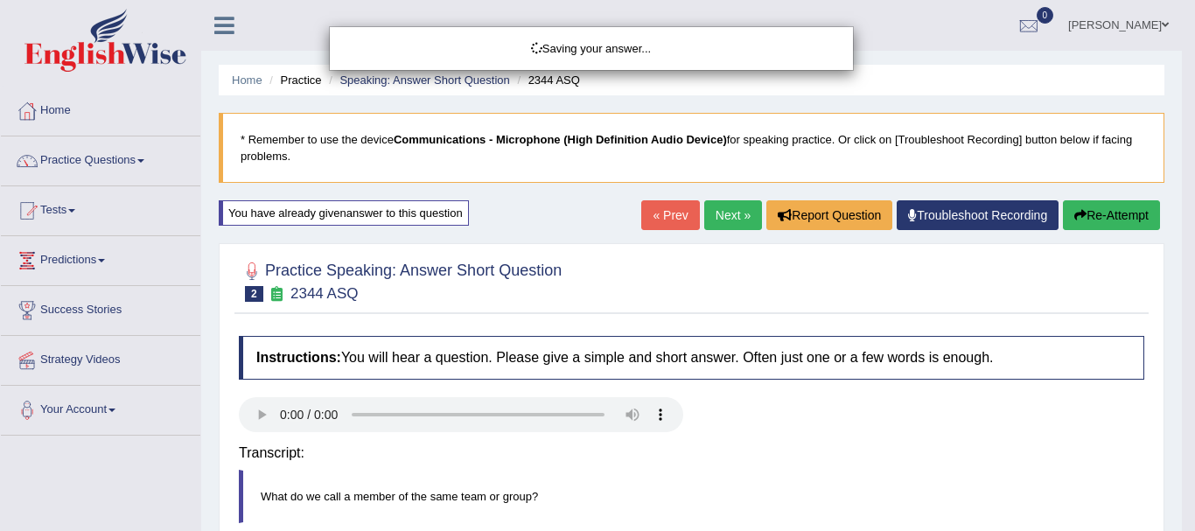
click at [1181, 388] on div "Saving your answer..." at bounding box center [597, 265] width 1195 height 531
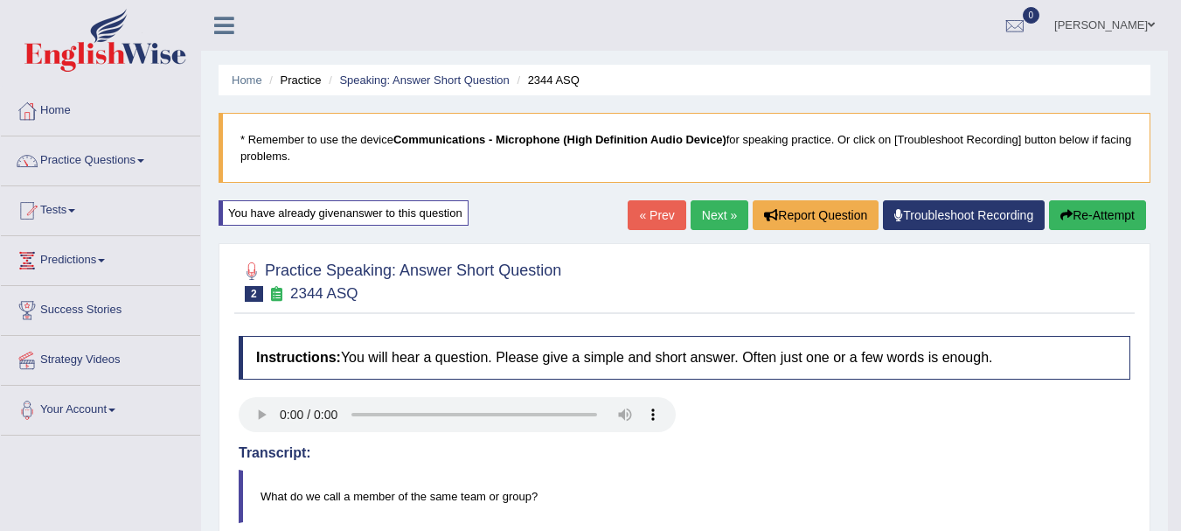
click at [1099, 204] on button "Re-Attempt" at bounding box center [1097, 215] width 97 height 30
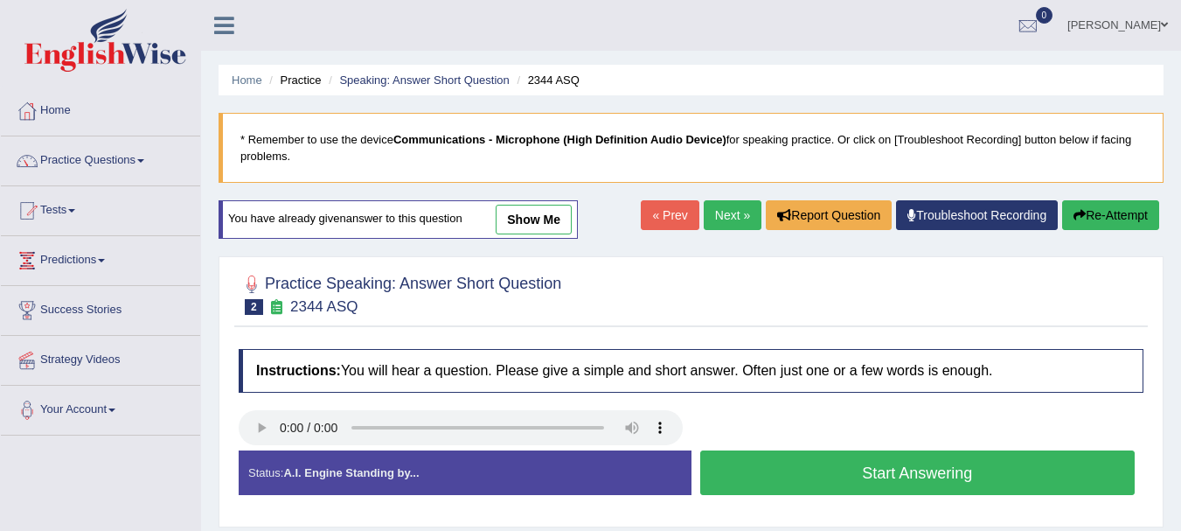
click at [838, 478] on button "Start Answering" at bounding box center [917, 472] width 435 height 45
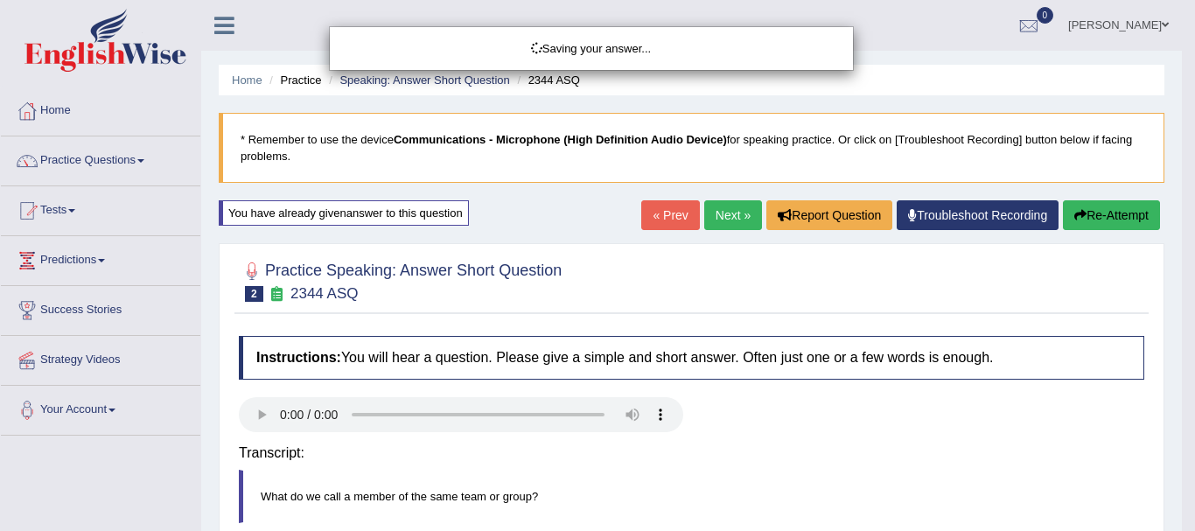
click at [1181, 428] on div "Saving your answer..." at bounding box center [597, 265] width 1195 height 531
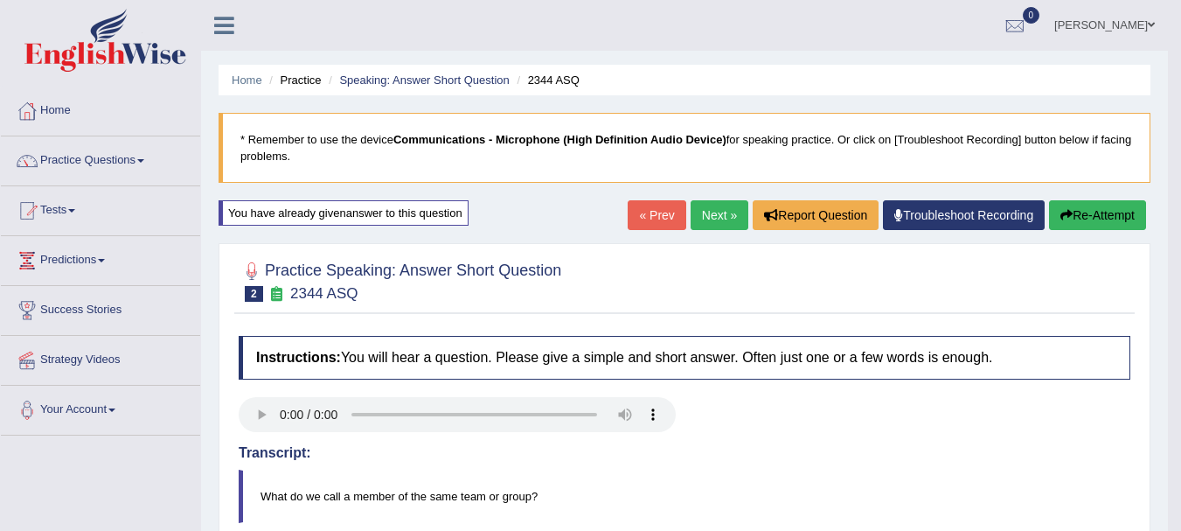
click at [1061, 212] on icon "button" at bounding box center [1067, 215] width 12 height 12
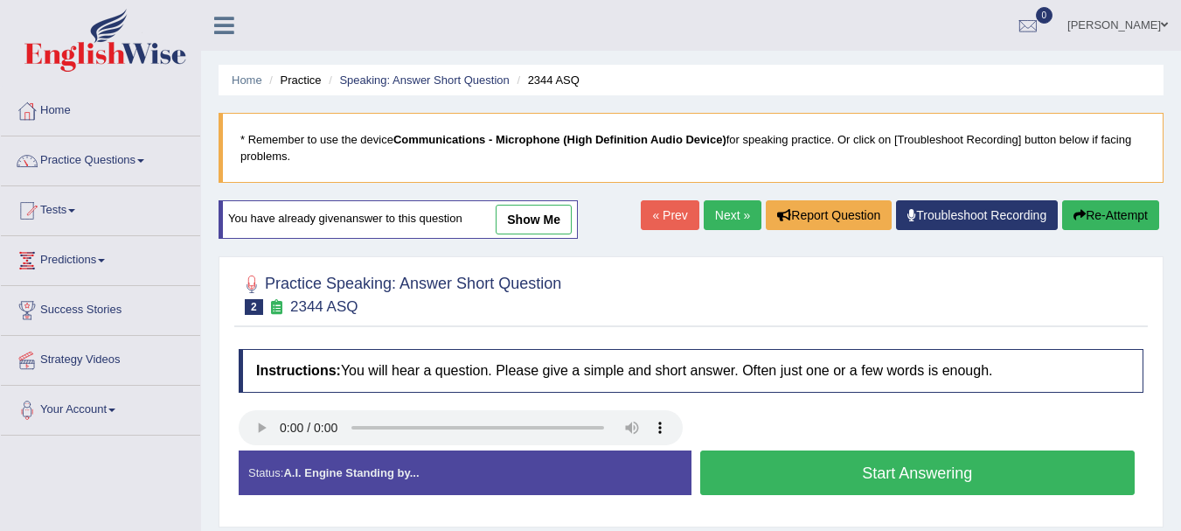
click at [798, 482] on button "Start Answering" at bounding box center [917, 472] width 435 height 45
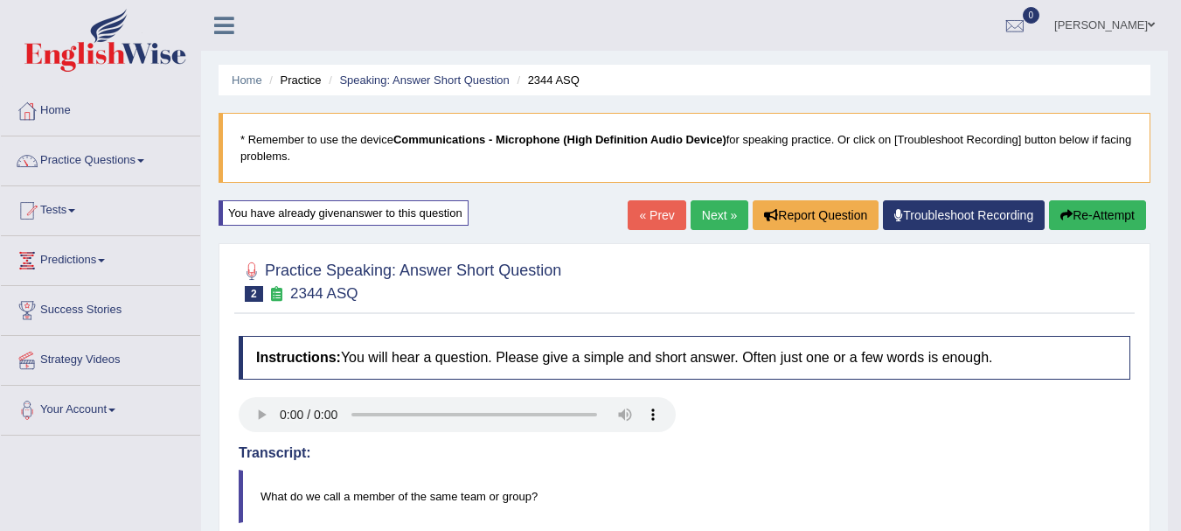
click at [1076, 226] on button "Re-Attempt" at bounding box center [1097, 215] width 97 height 30
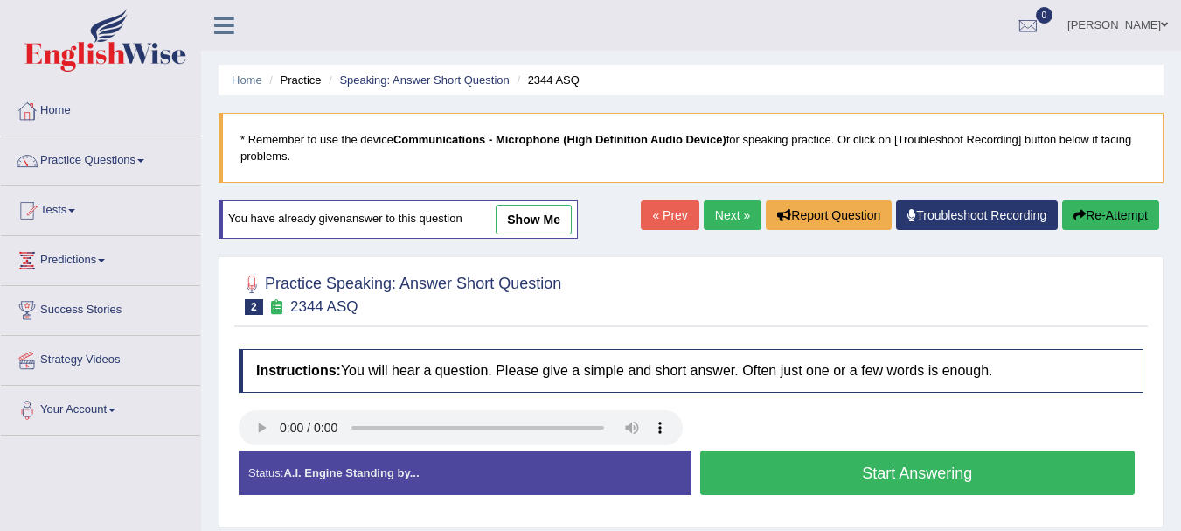
click at [864, 470] on button "Start Answering" at bounding box center [917, 472] width 435 height 45
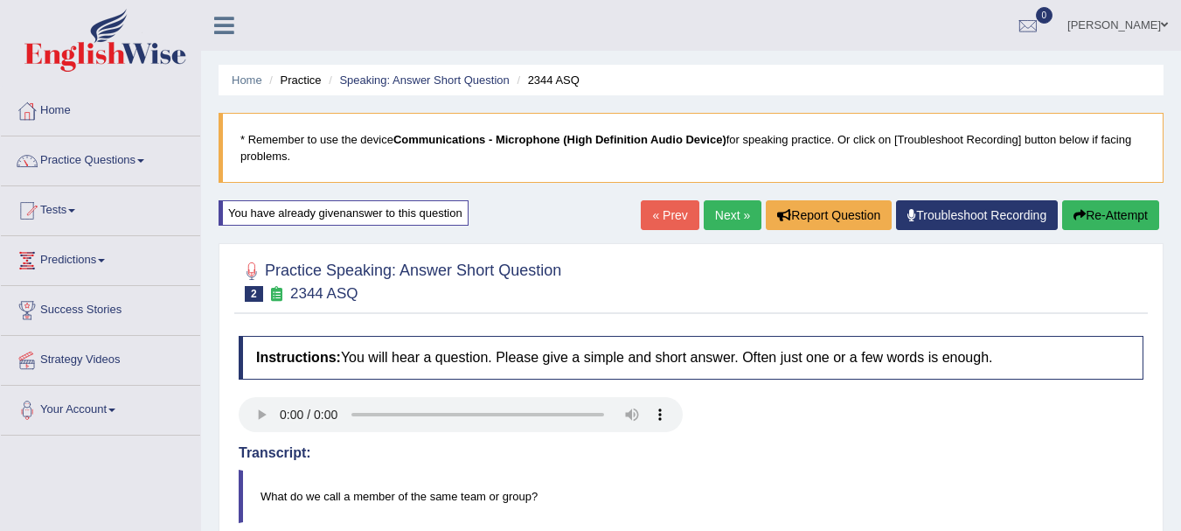
click at [1076, 211] on icon "button" at bounding box center [1080, 215] width 12 height 12
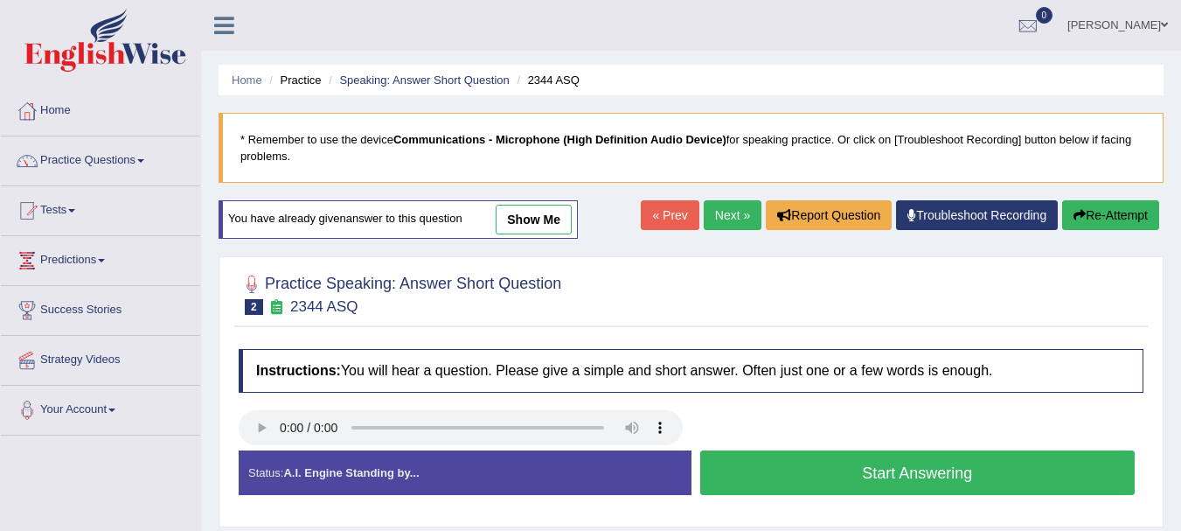
click at [850, 482] on button "Start Answering" at bounding box center [917, 472] width 435 height 45
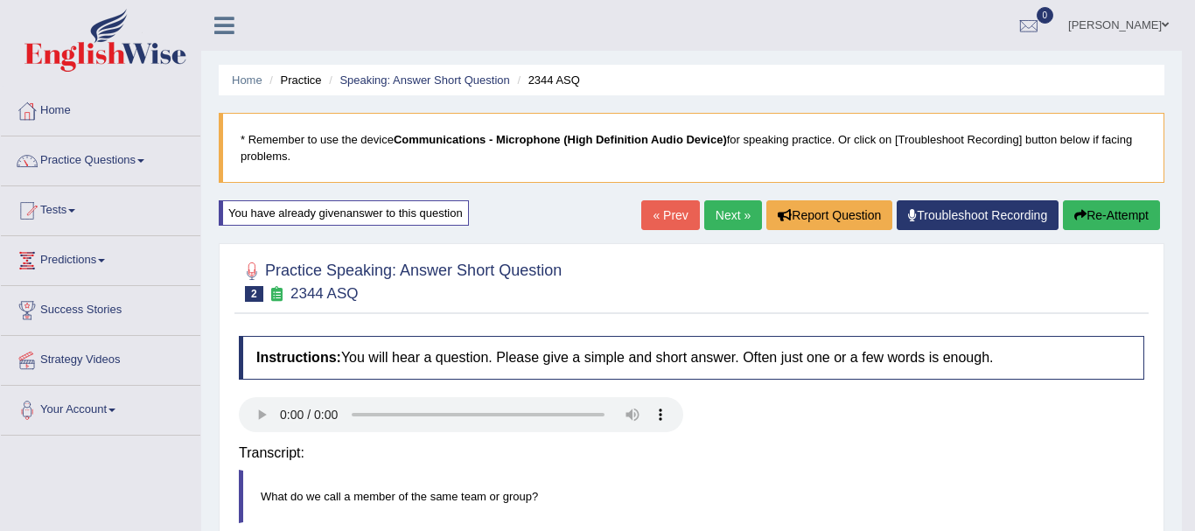
click at [0, 0] on div "Saving your answer..." at bounding box center [0, 0] width 0 height 0
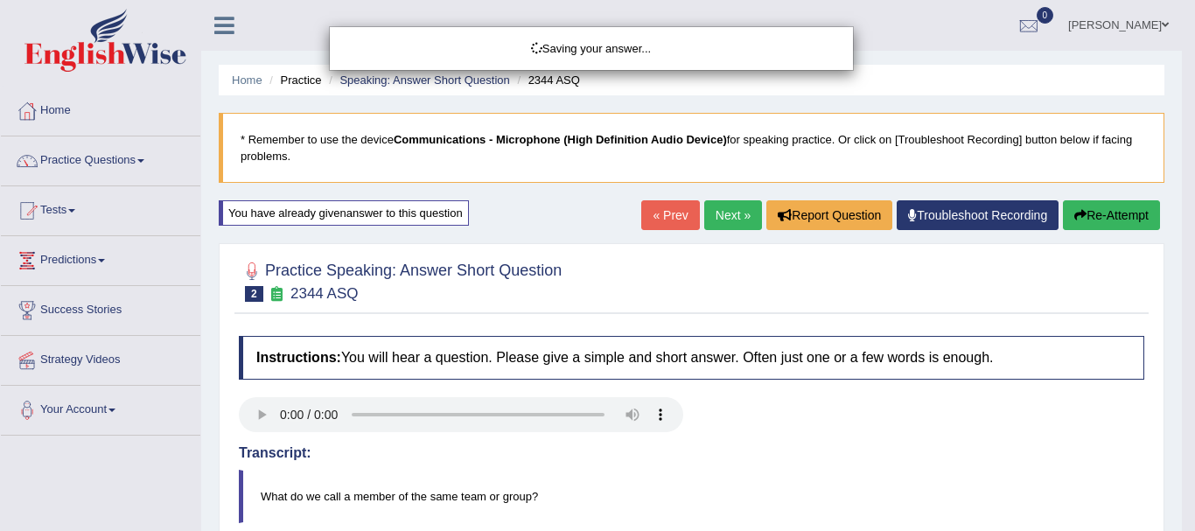
click at [1181, 337] on div "Saving your answer..." at bounding box center [597, 265] width 1195 height 531
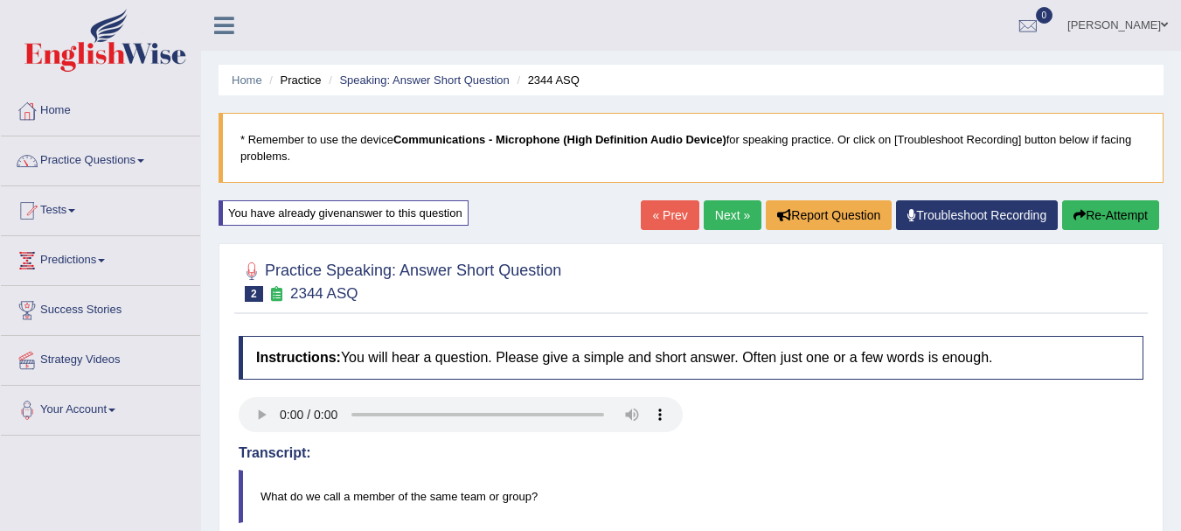
click at [1181, 337] on html "Toggle navigation Home Practice Questions Speaking Practice Read Aloud Repeat S…" at bounding box center [590, 265] width 1181 height 531
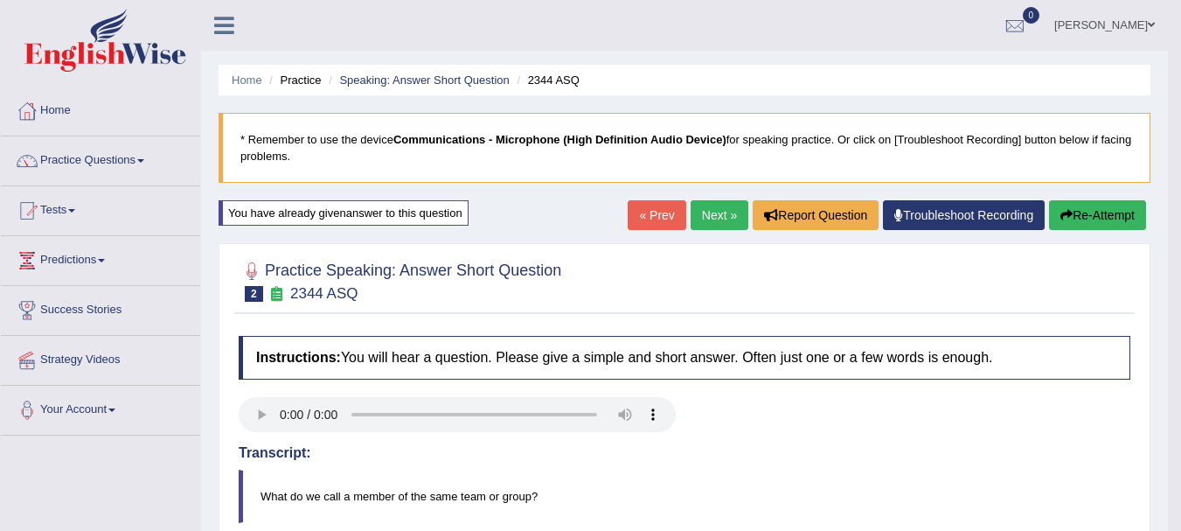
click at [710, 212] on link "Next »" at bounding box center [720, 215] width 58 height 30
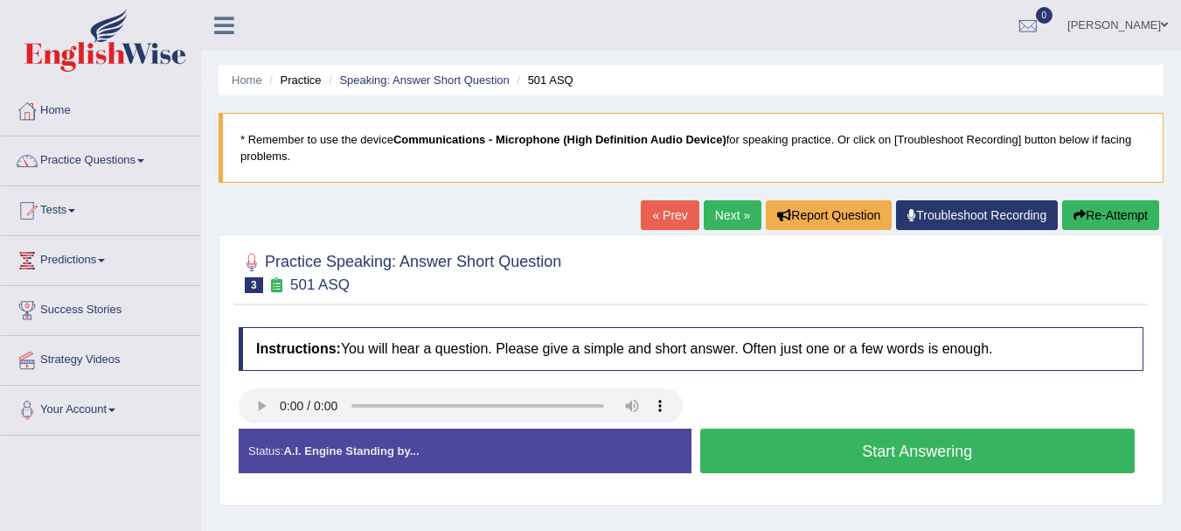
click at [875, 446] on button "Start Answering" at bounding box center [917, 450] width 435 height 45
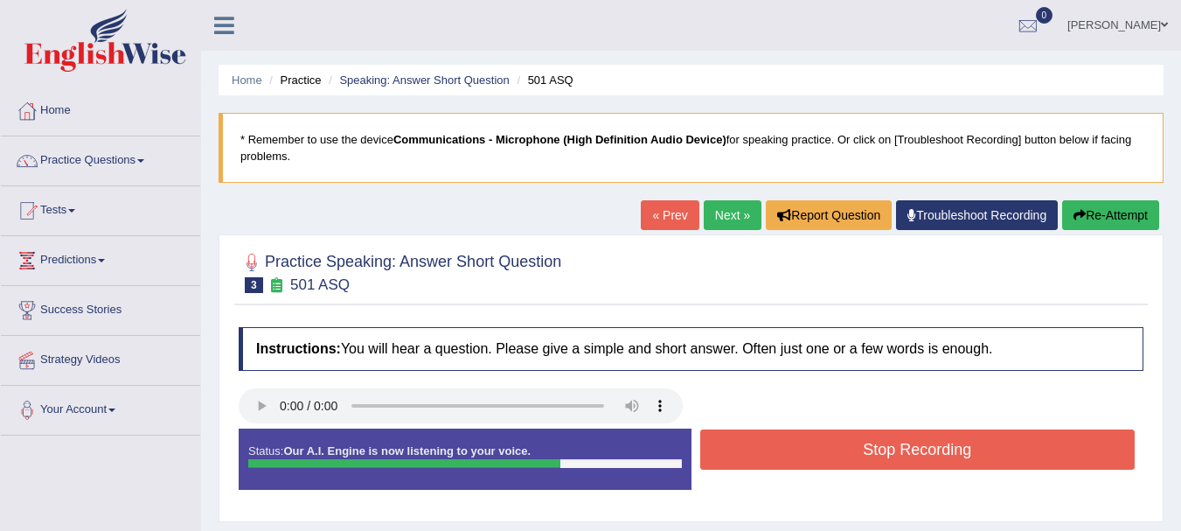
click at [993, 461] on button "Stop Recording" at bounding box center [917, 449] width 435 height 40
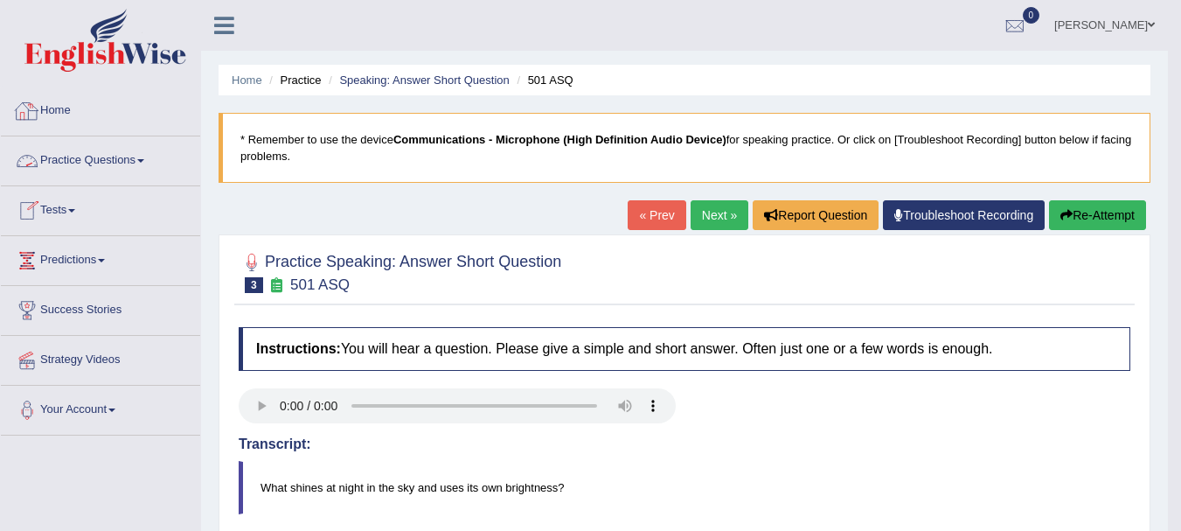
click at [135, 151] on link "Practice Questions" at bounding box center [100, 158] width 199 height 44
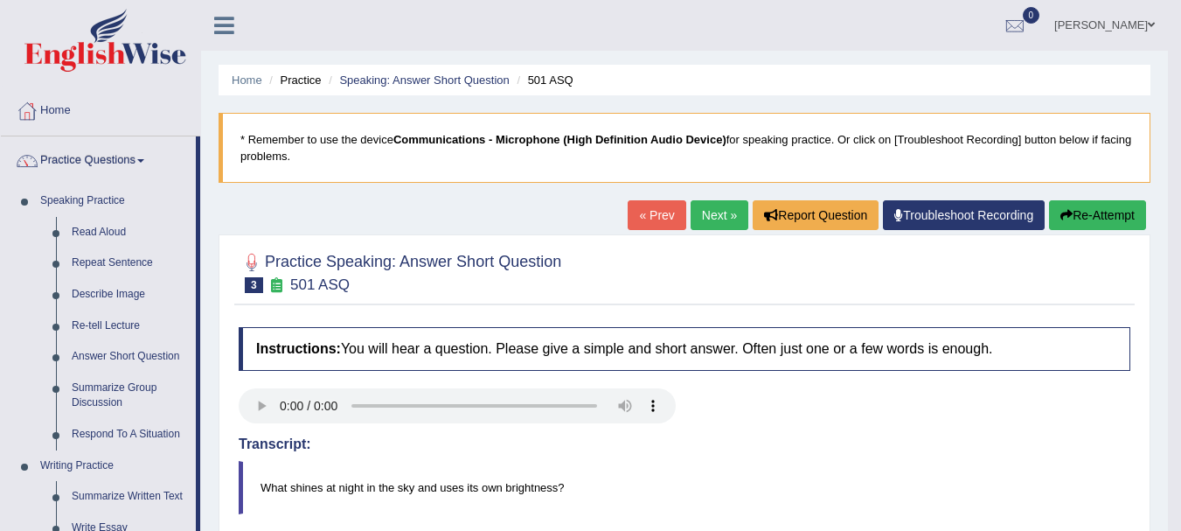
click at [205, 407] on div "Home Practice Speaking: Answer Short Question 501 ASQ * Remember to use the dev…" at bounding box center [684, 437] width 967 height 874
click at [442, 211] on div "Home Practice Speaking: Answer Short Question 501 ASQ * Remember to use the dev…" at bounding box center [684, 437] width 967 height 874
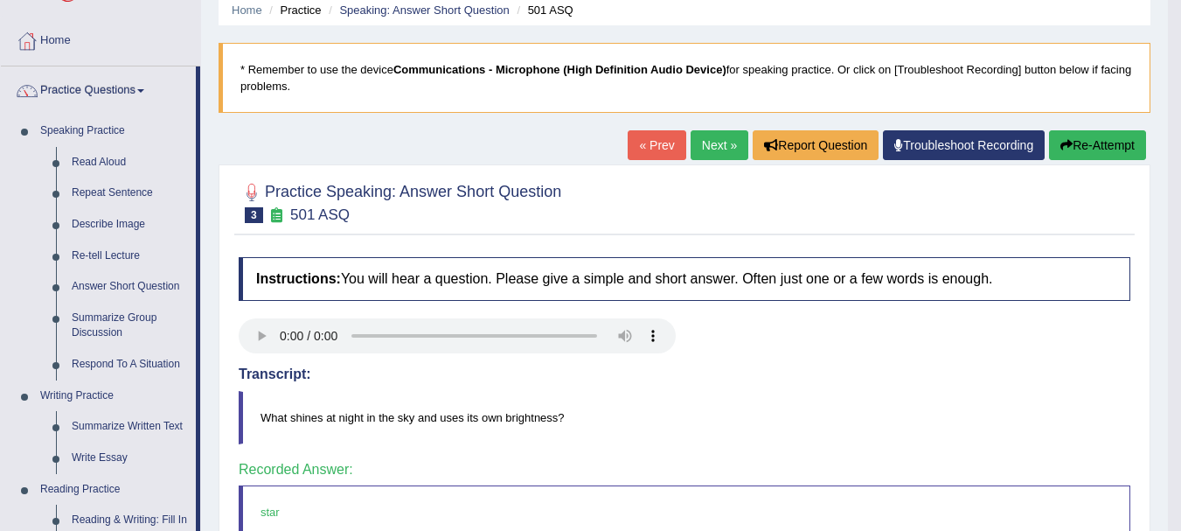
scroll to position [105, 0]
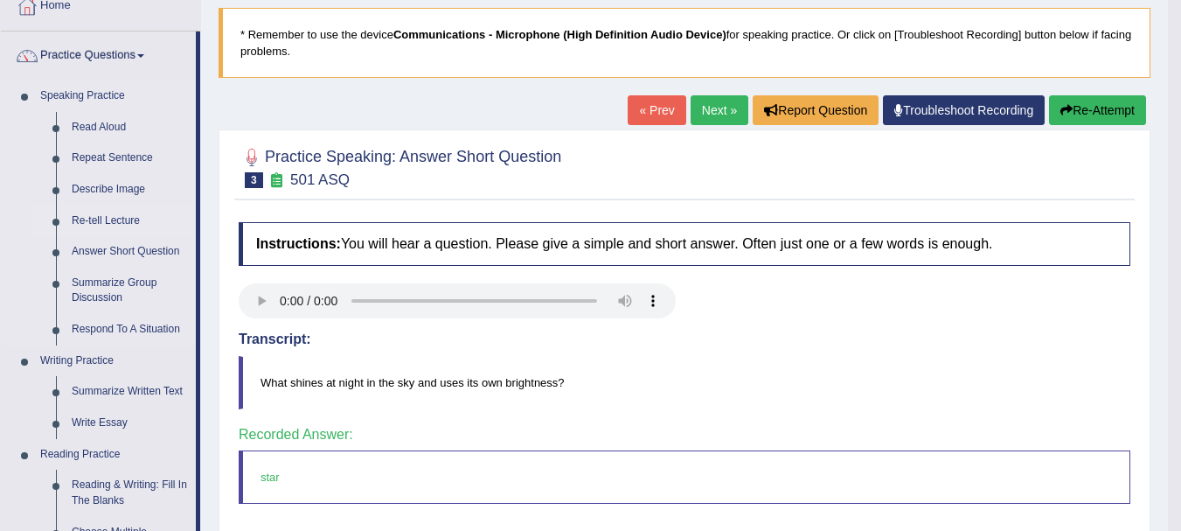
click at [105, 216] on link "Re-tell Lecture" at bounding box center [130, 220] width 132 height 31
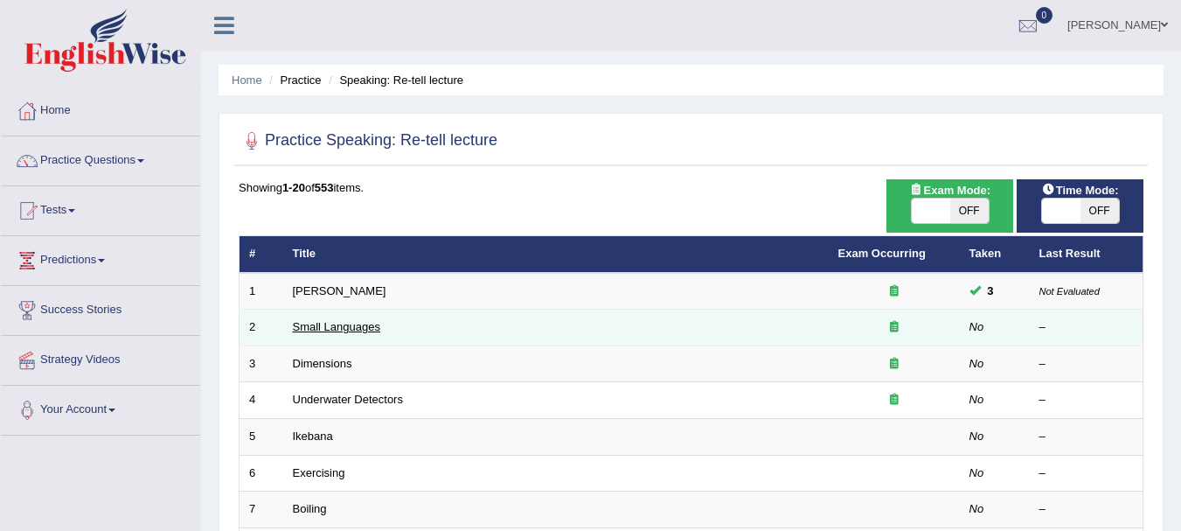
click at [347, 331] on link "Small Languages" at bounding box center [336, 326] width 87 height 13
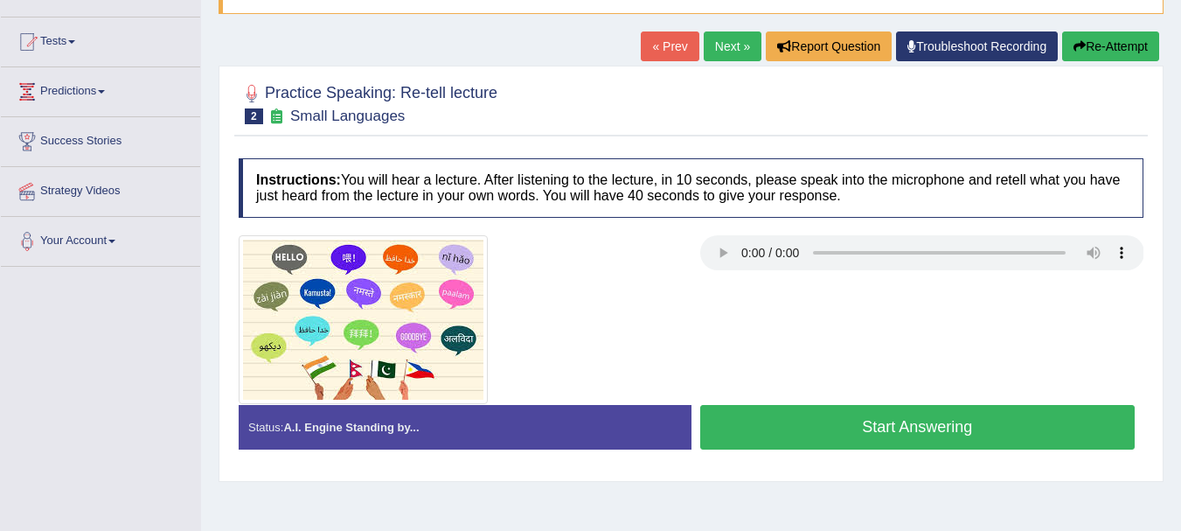
scroll to position [159, 0]
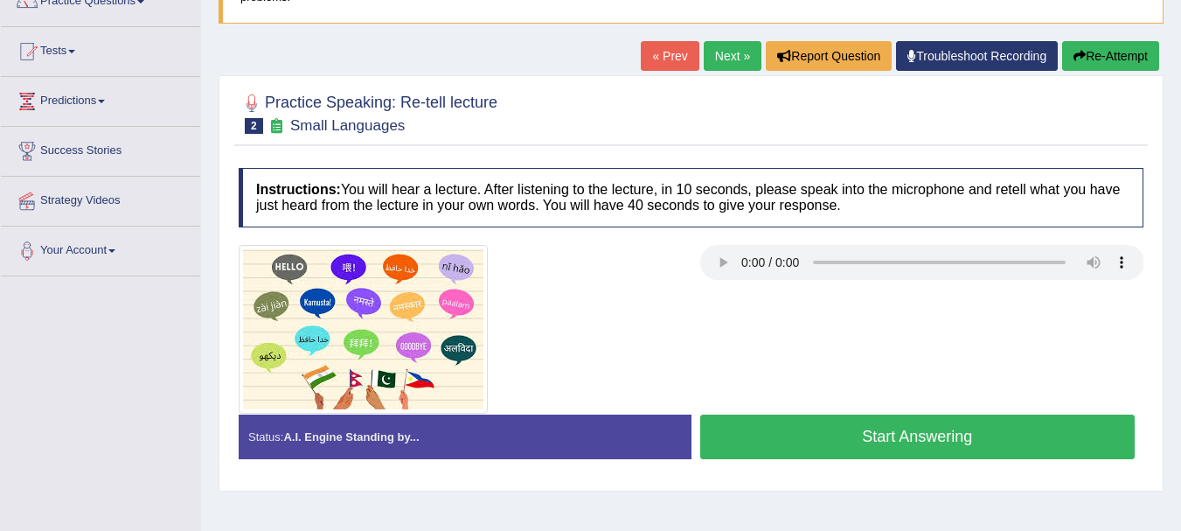
click at [873, 441] on button "Start Answering" at bounding box center [917, 436] width 435 height 45
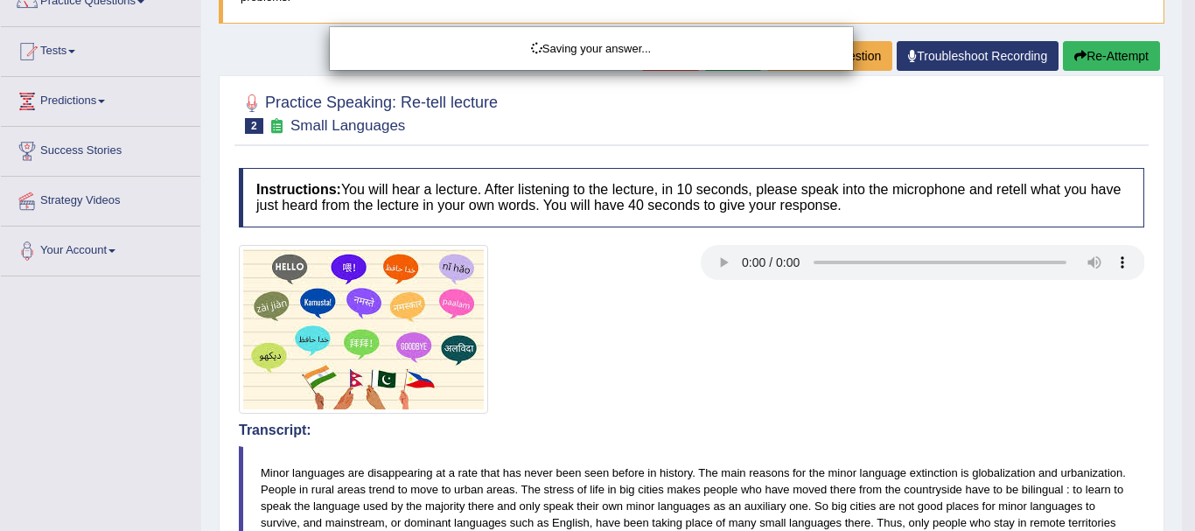
click at [873, 415] on div "Saving your answer..." at bounding box center [597, 265] width 1195 height 531
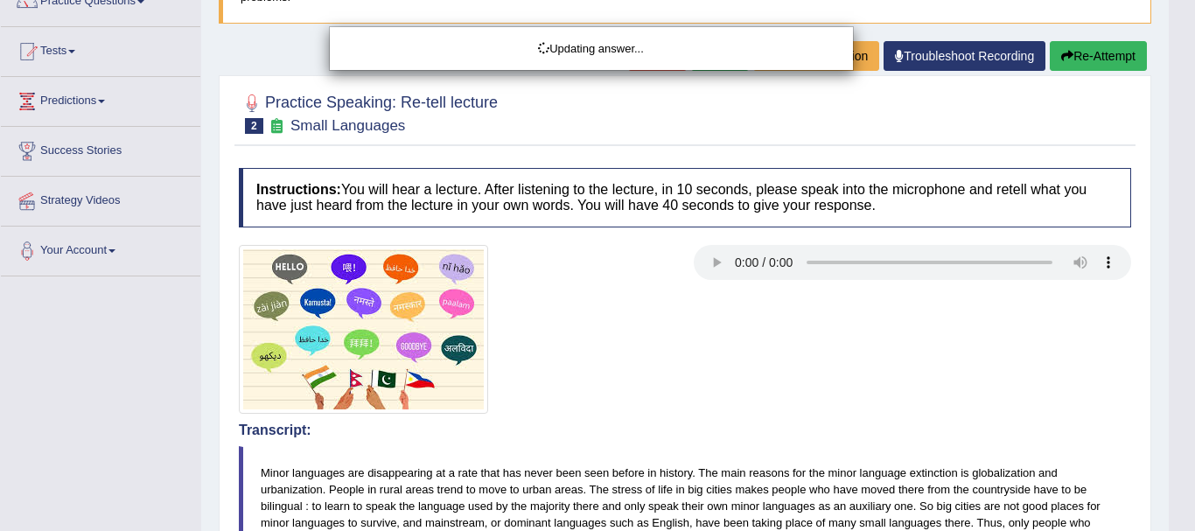
click at [851, 372] on body "Toggle navigation Home Practice Questions Speaking Practice Read Aloud Repeat S…" at bounding box center [597, 106] width 1195 height 531
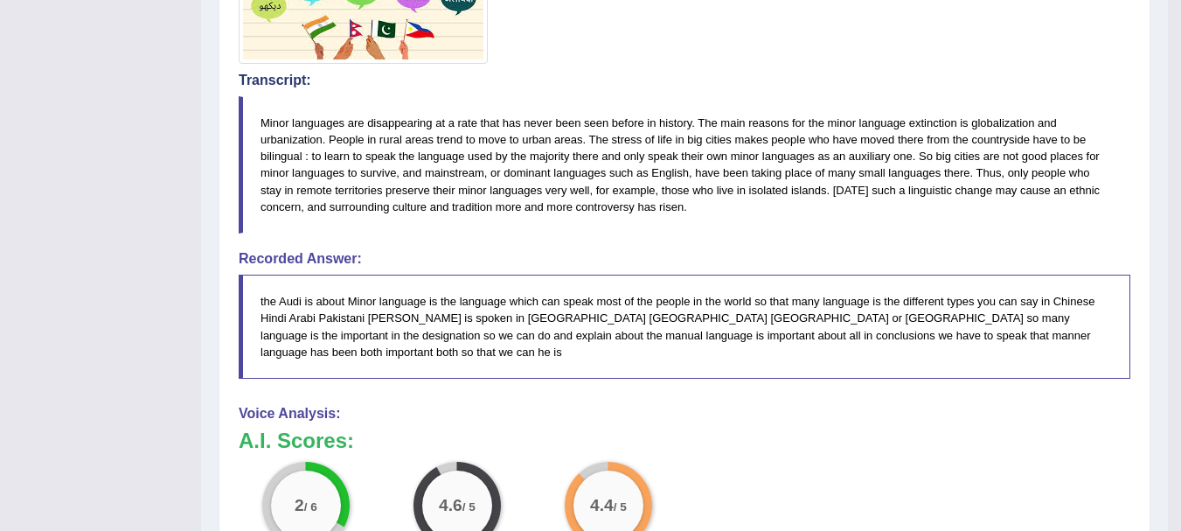
scroll to position [45, 0]
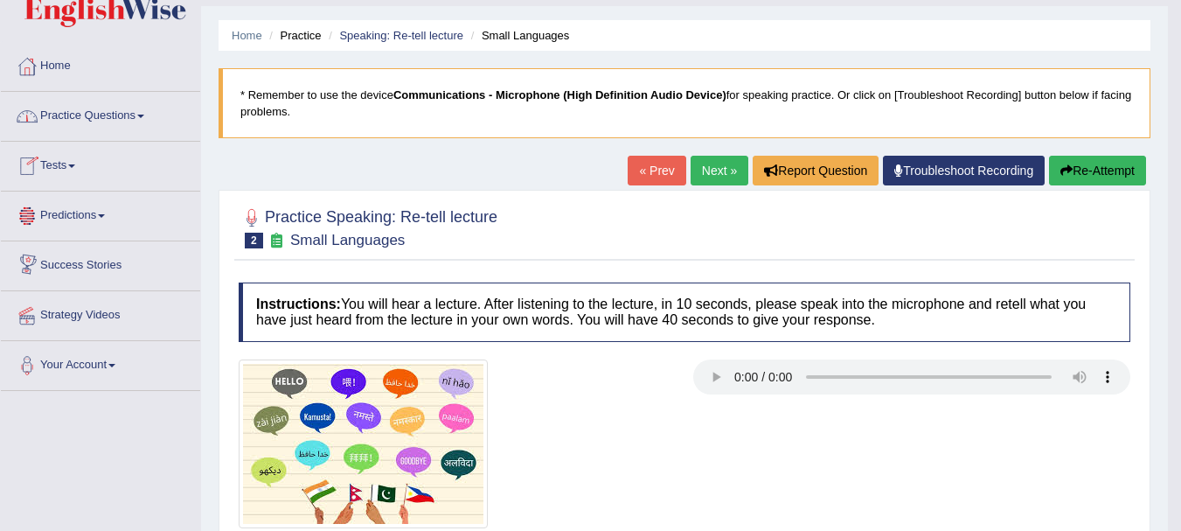
click at [97, 214] on link "Predictions" at bounding box center [100, 214] width 199 height 44
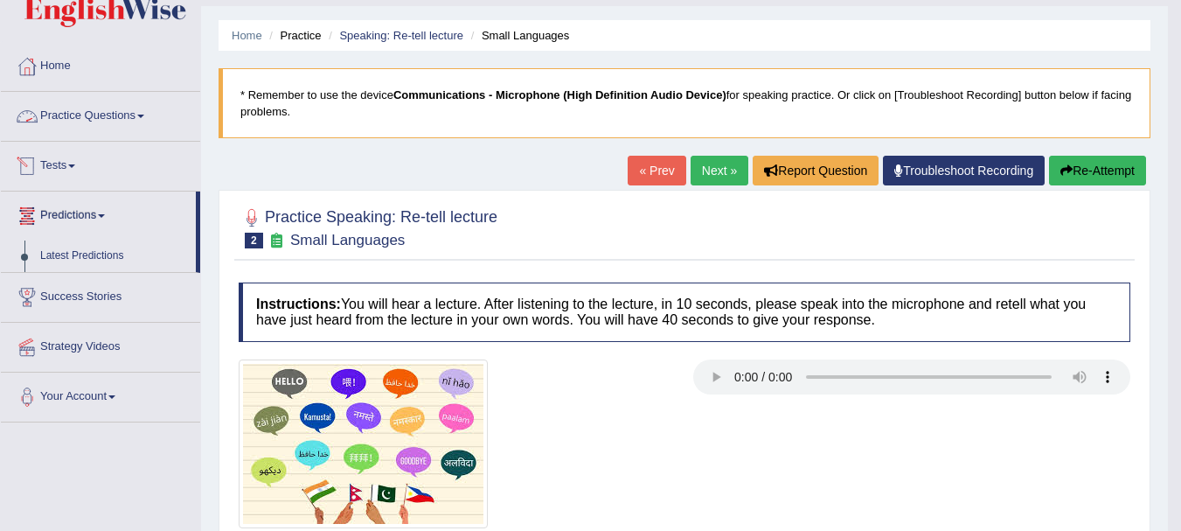
click at [140, 119] on link "Practice Questions" at bounding box center [100, 114] width 199 height 44
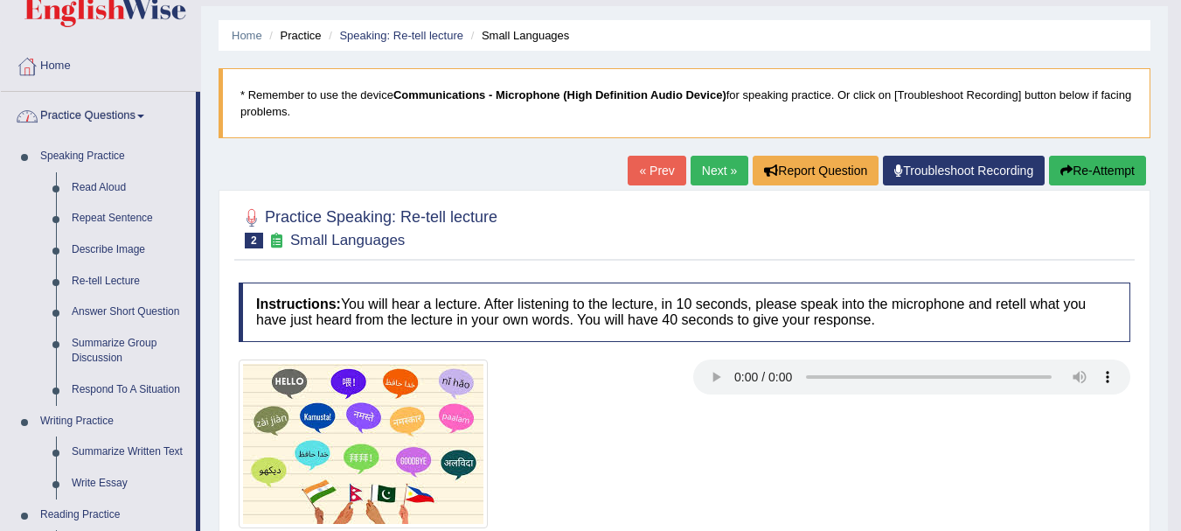
click at [140, 119] on link "Practice Questions" at bounding box center [98, 114] width 195 height 44
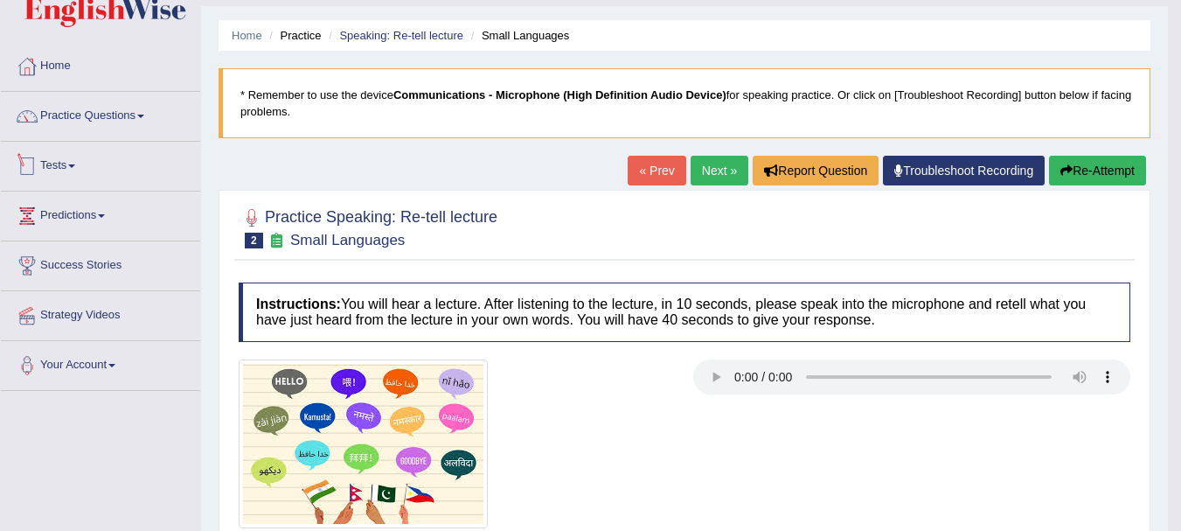
click at [75, 164] on span at bounding box center [71, 165] width 7 height 3
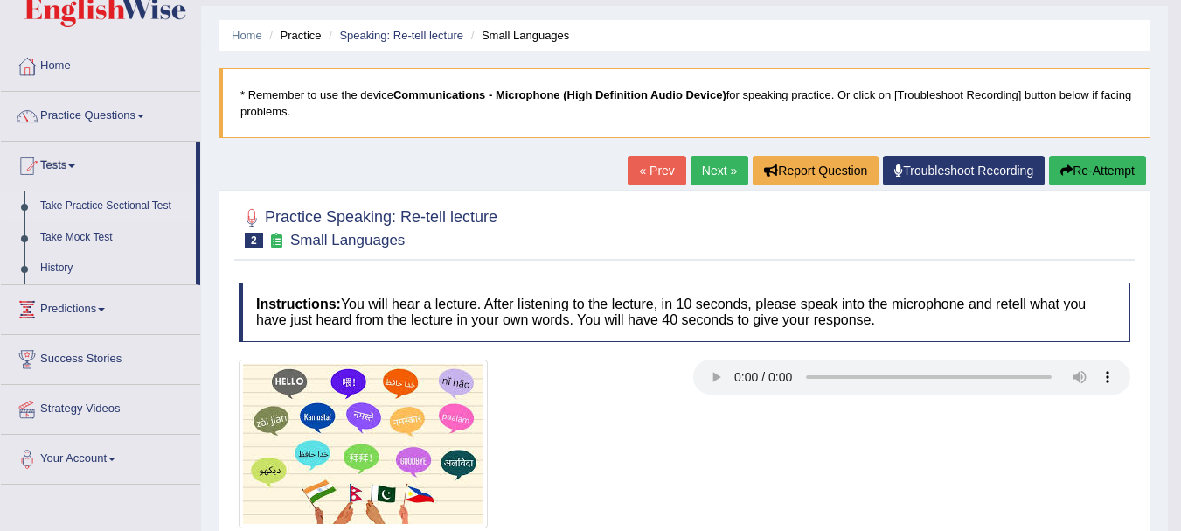
click at [93, 205] on link "Take Practice Sectional Test" at bounding box center [114, 206] width 164 height 31
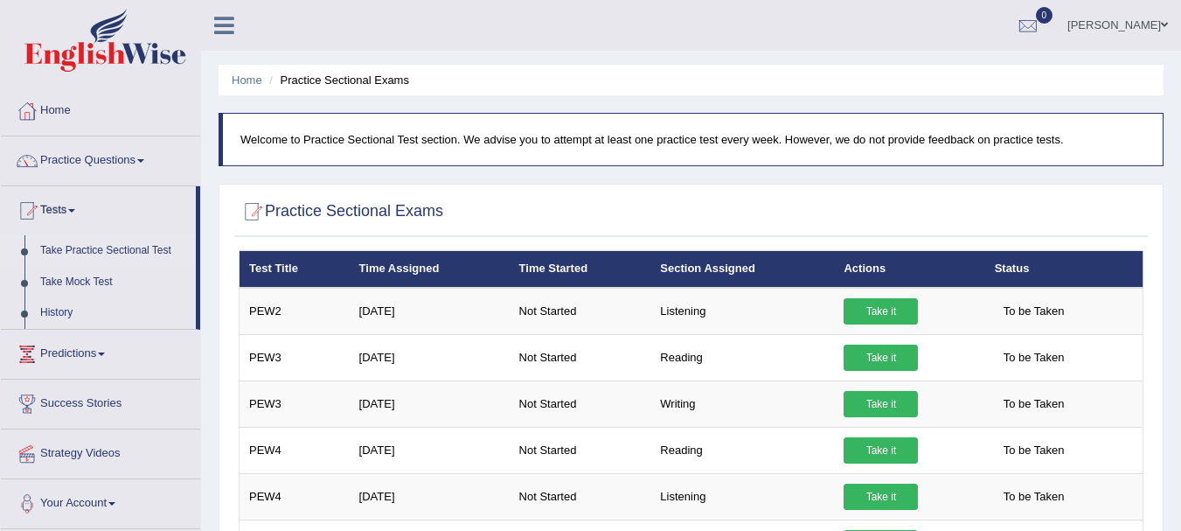
click at [936, 199] on div at bounding box center [691, 212] width 905 height 36
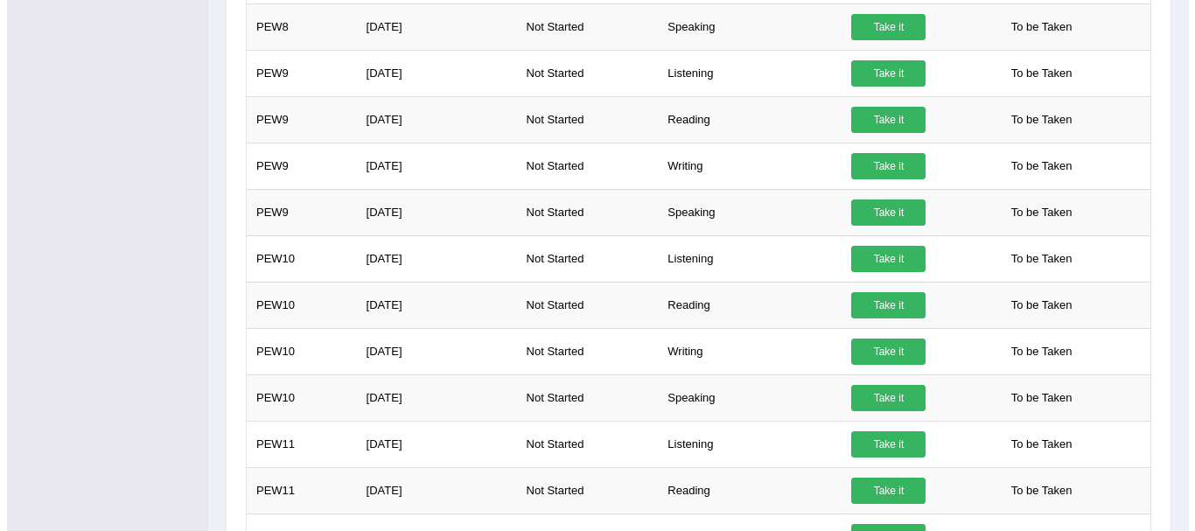
scroll to position [1122, 0]
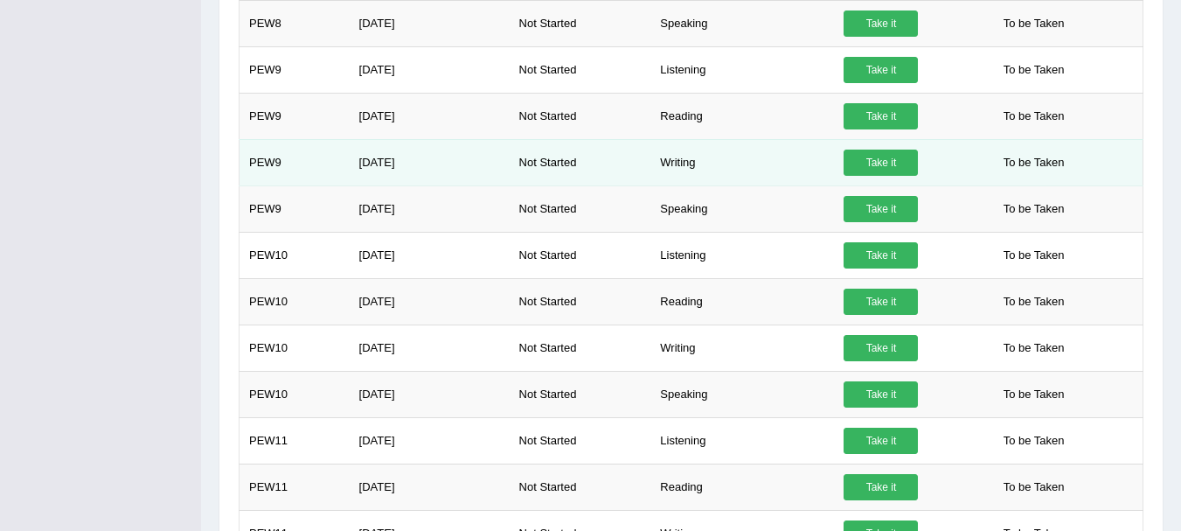
click at [877, 160] on link "Take it" at bounding box center [881, 163] width 74 height 26
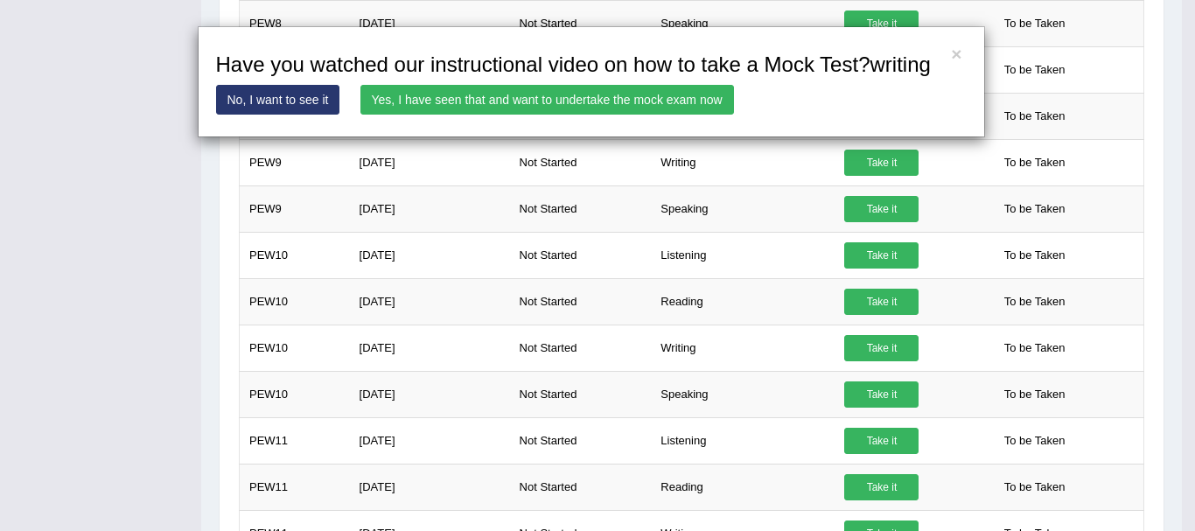
click at [442, 101] on link "Yes, I have seen that and want to undertake the mock exam now" at bounding box center [546, 100] width 373 height 30
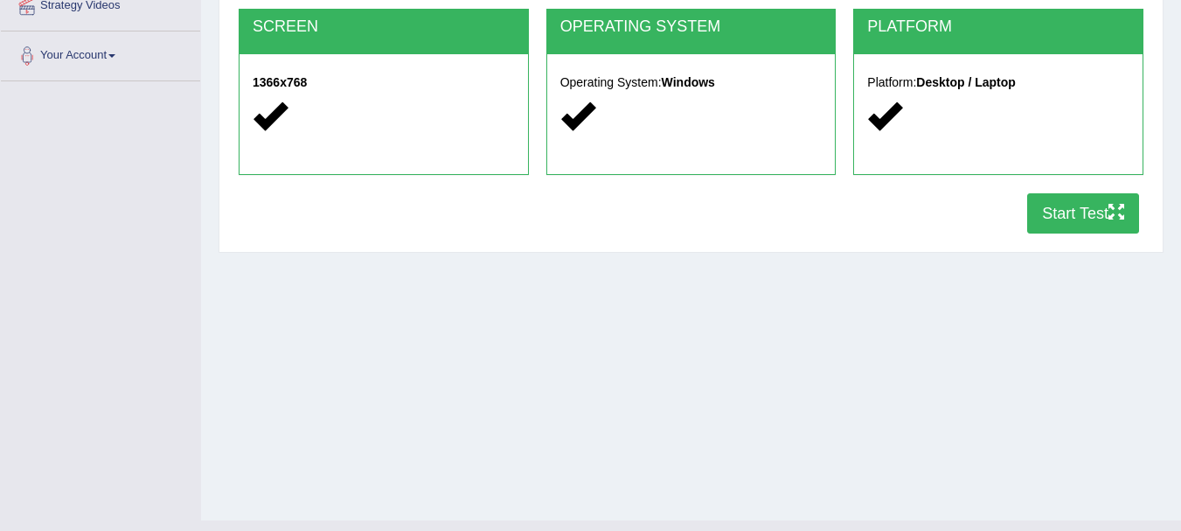
scroll to position [387, 0]
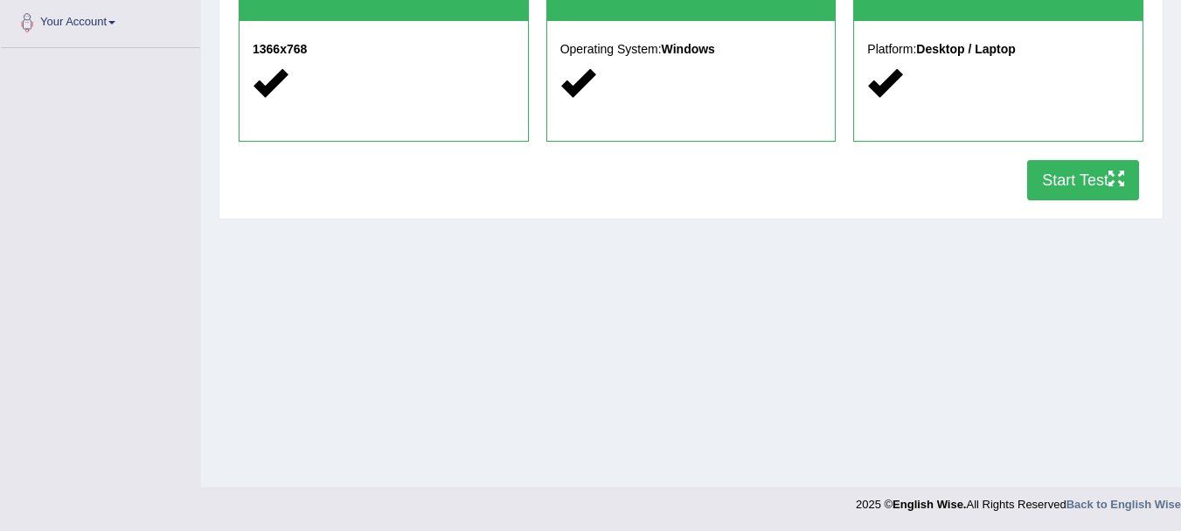
click at [1082, 163] on button "Start Test" at bounding box center [1083, 180] width 112 height 40
